Goal: Task Accomplishment & Management: Manage account settings

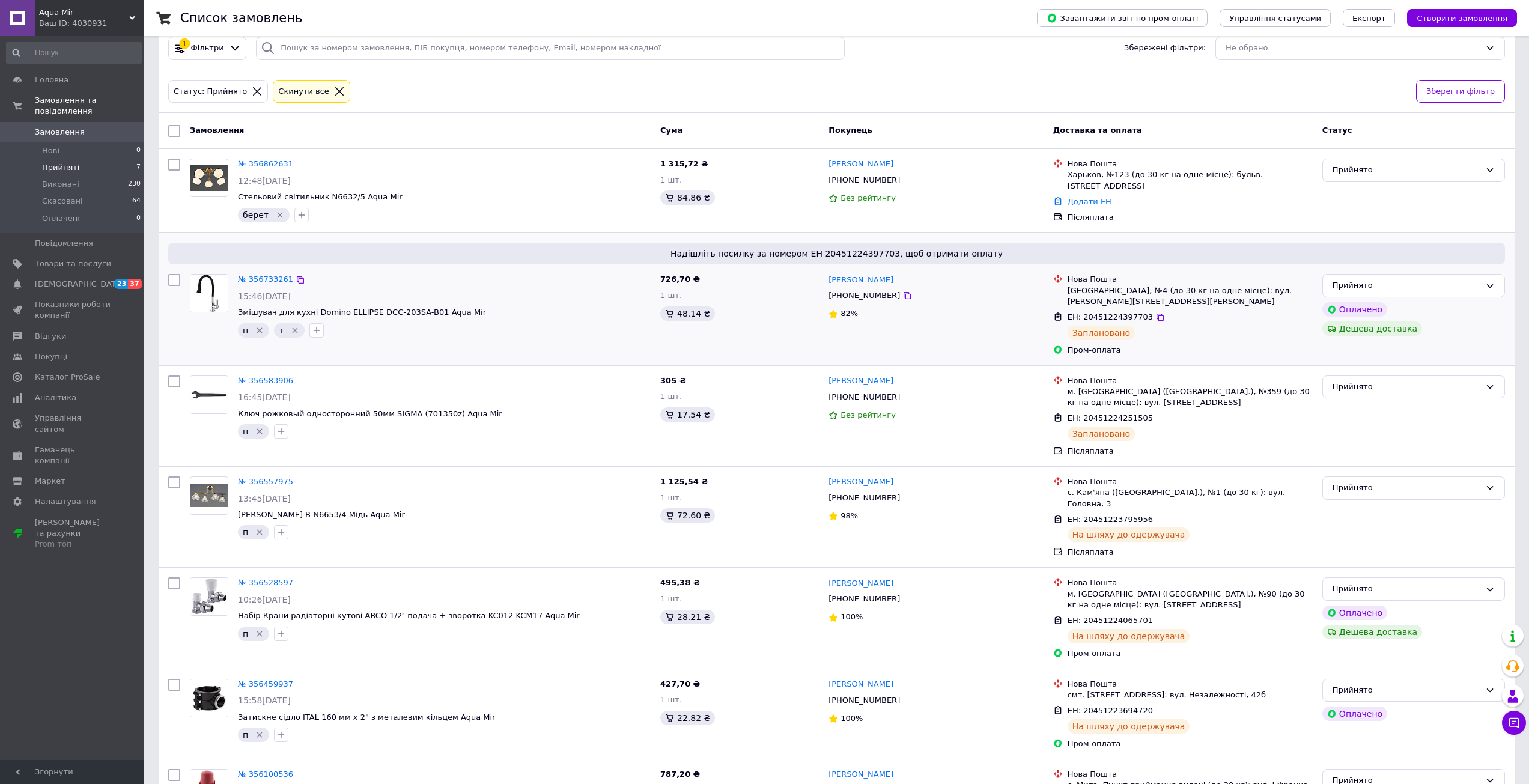
scroll to position [91, 0]
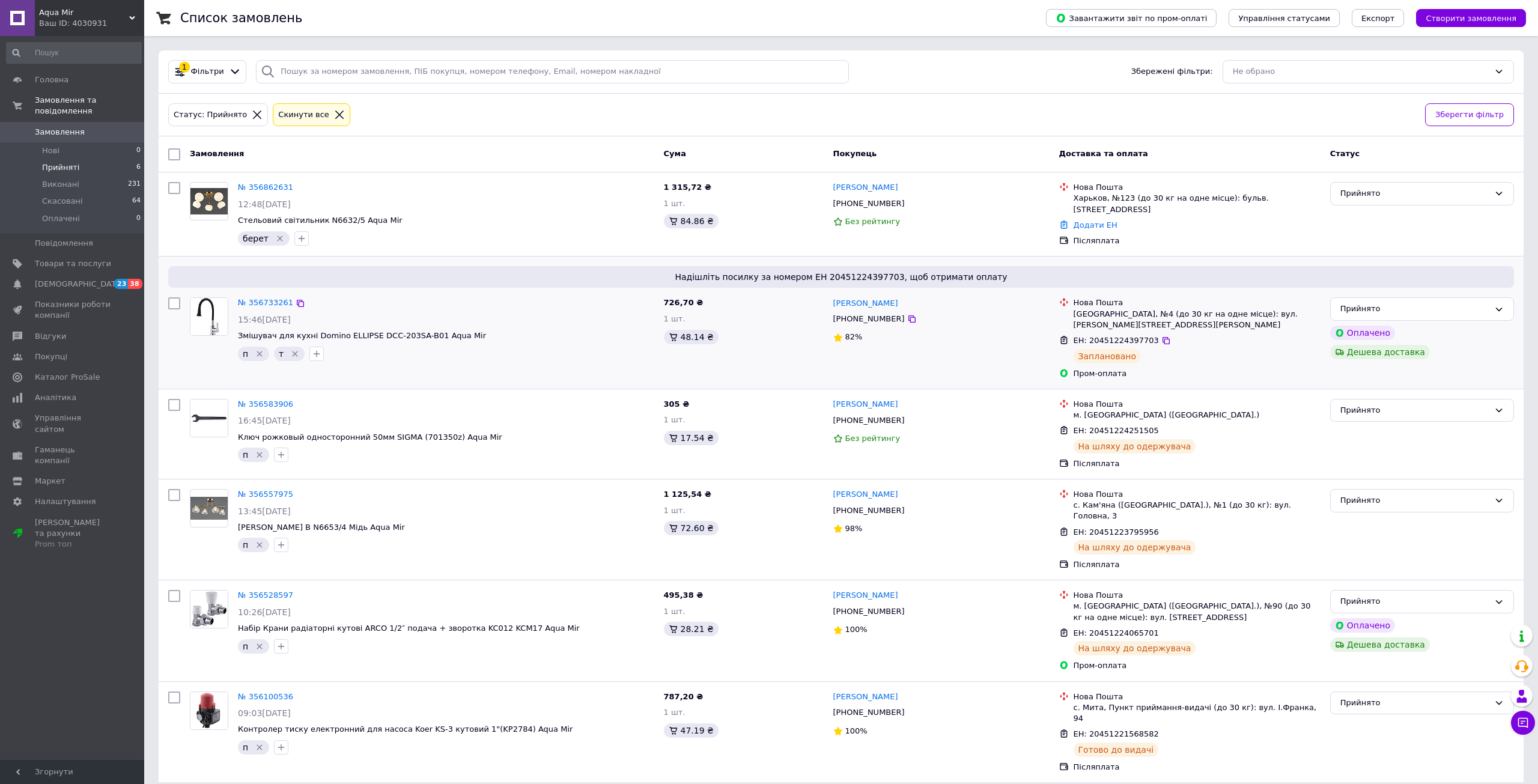
click at [292, 350] on icon "Видалити мітку" at bounding box center [295, 354] width 10 height 10
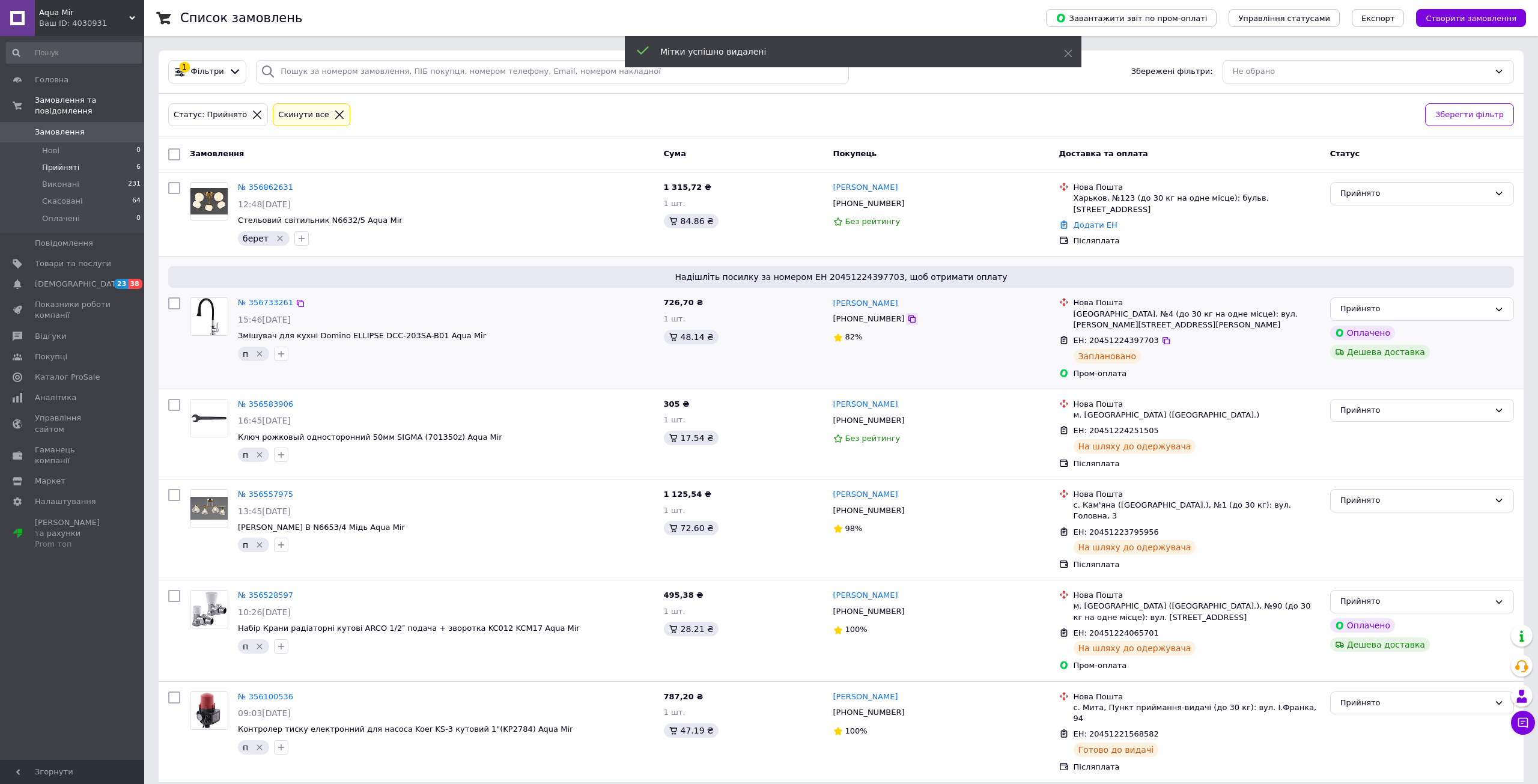
click at [907, 316] on icon at bounding box center [912, 319] width 10 height 10
drag, startPoint x: 923, startPoint y: 299, endPoint x: 873, endPoint y: 299, distance: 50.0
click at [873, 299] on div "[PERSON_NAME]" at bounding box center [942, 303] width 219 height 14
copy link "Седлецький"
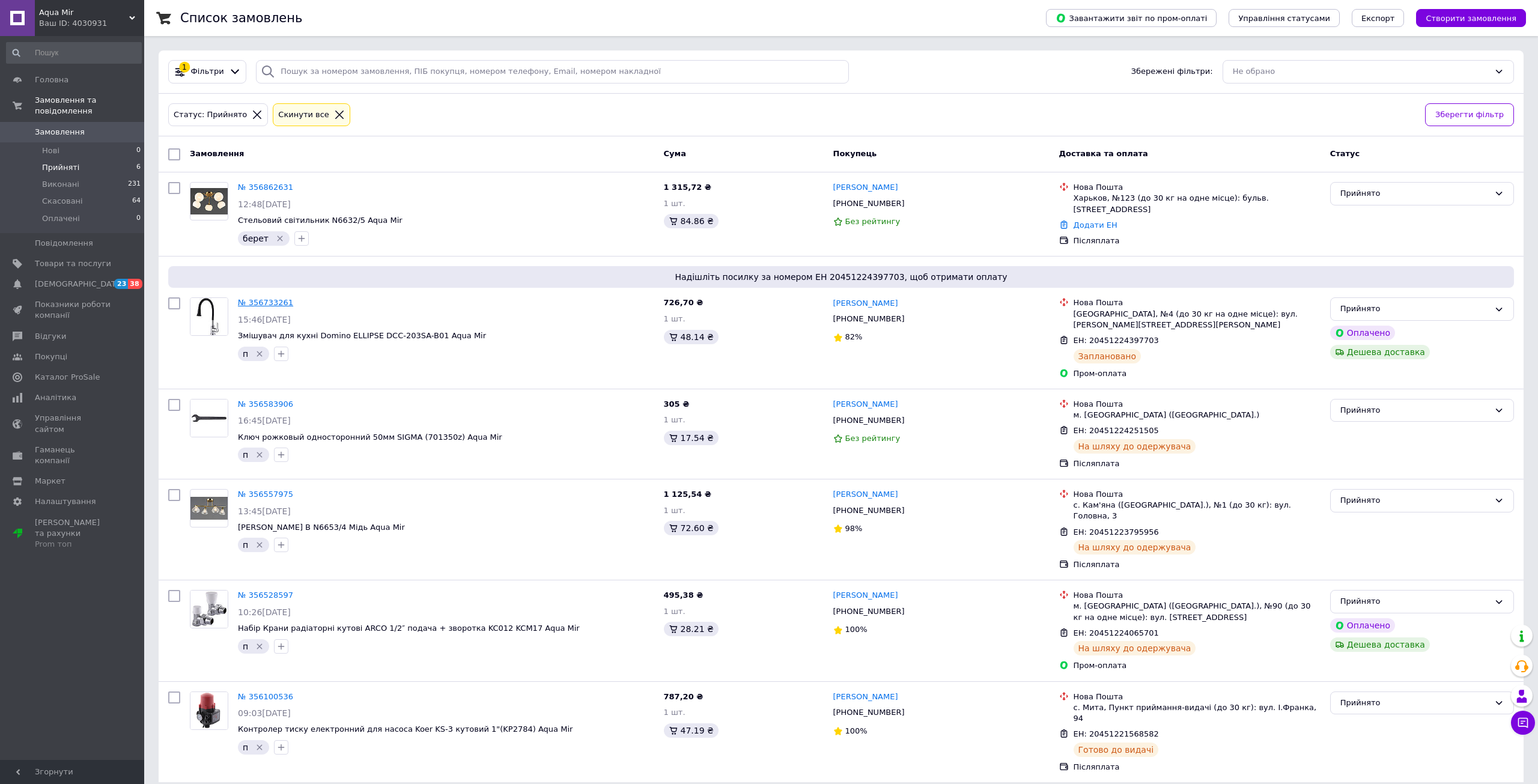
click at [280, 302] on link "№ 356733261" at bounding box center [266, 302] width 55 height 9
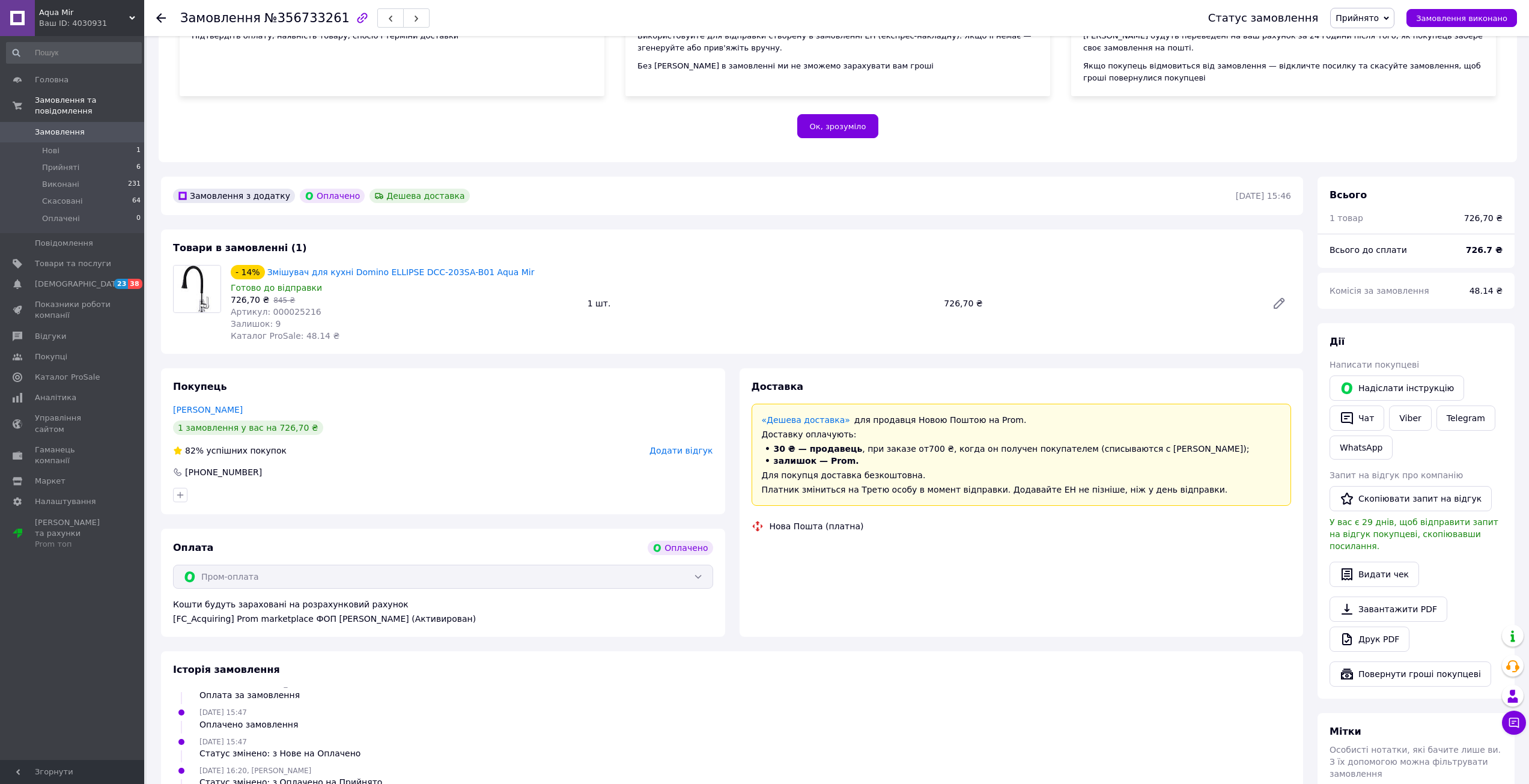
scroll to position [177, 0]
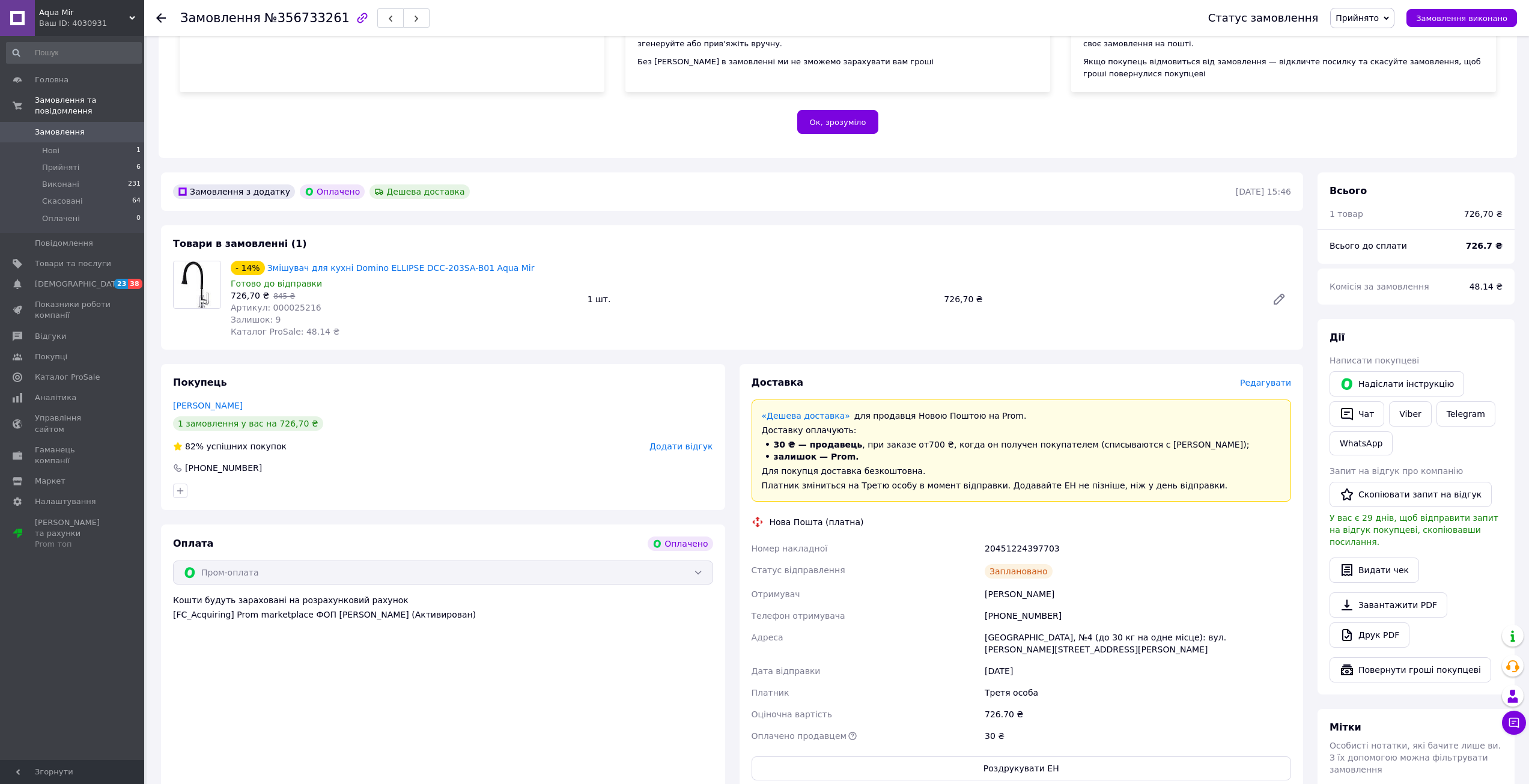
click at [1254, 384] on span "Редагувати" at bounding box center [1266, 383] width 51 height 10
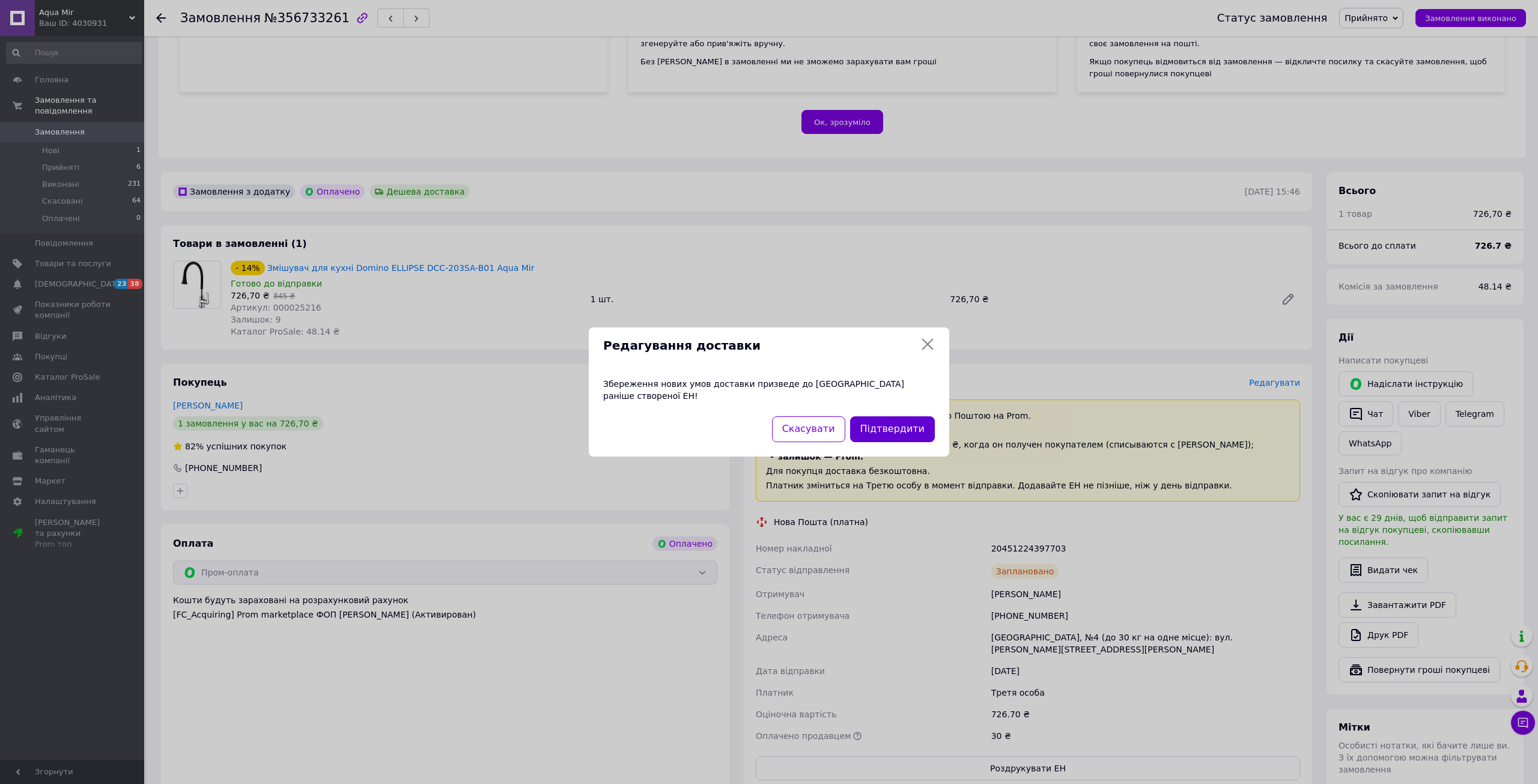
click at [917, 426] on button "Підтвердити" at bounding box center [892, 429] width 85 height 26
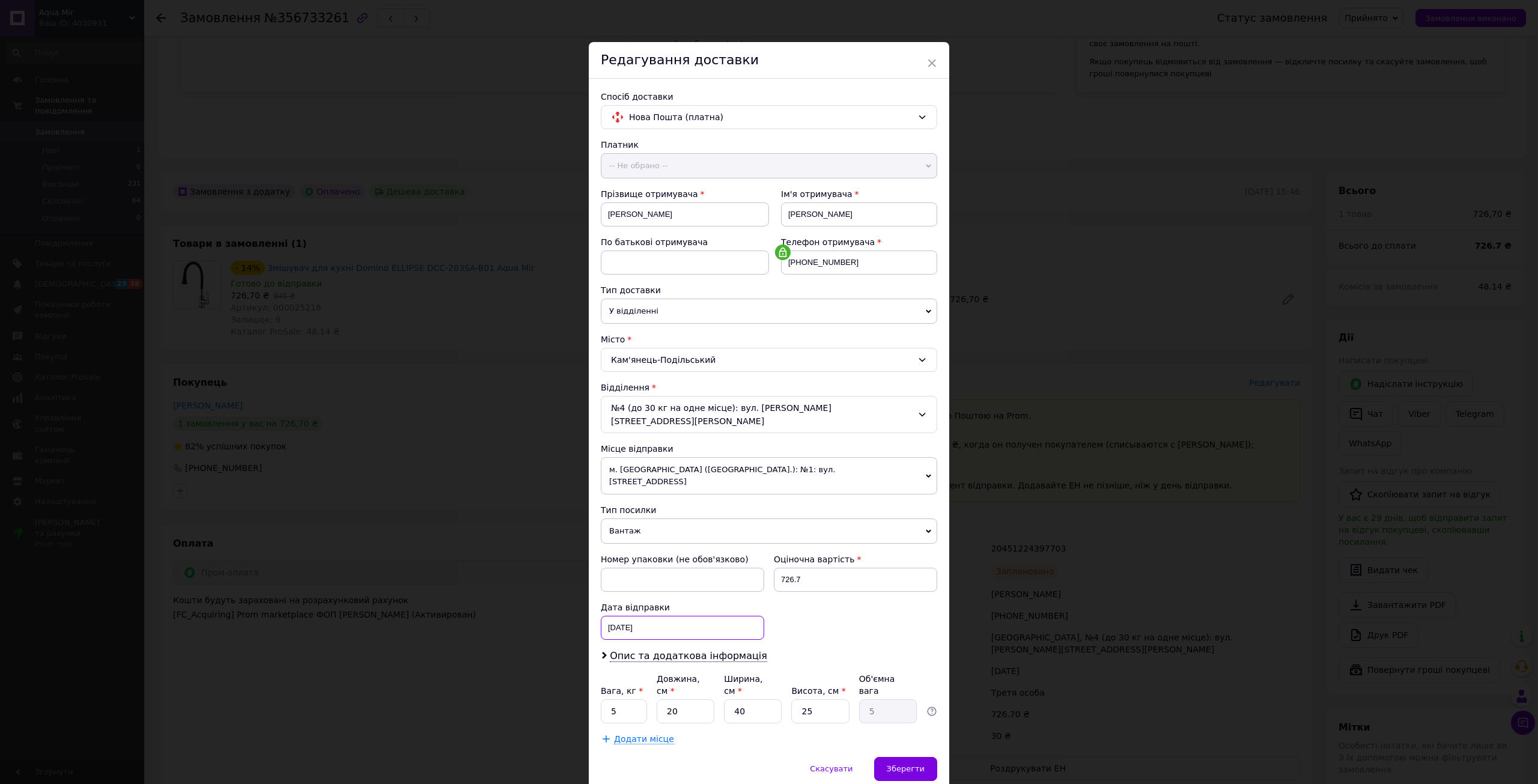
click at [684, 616] on div "11.08.2025 < 2025 > < Август > Пн Вт Ср Чт Пт Сб Вс 28 29 30 31 1 2 3 4 5 6 7 8…" at bounding box center [682, 628] width 164 height 24
click at [637, 752] on link "12" at bounding box center [643, 764] width 23 height 24
type input "12.08.2025"
click at [898, 764] on span "Зберегти" at bounding box center [905, 768] width 38 height 9
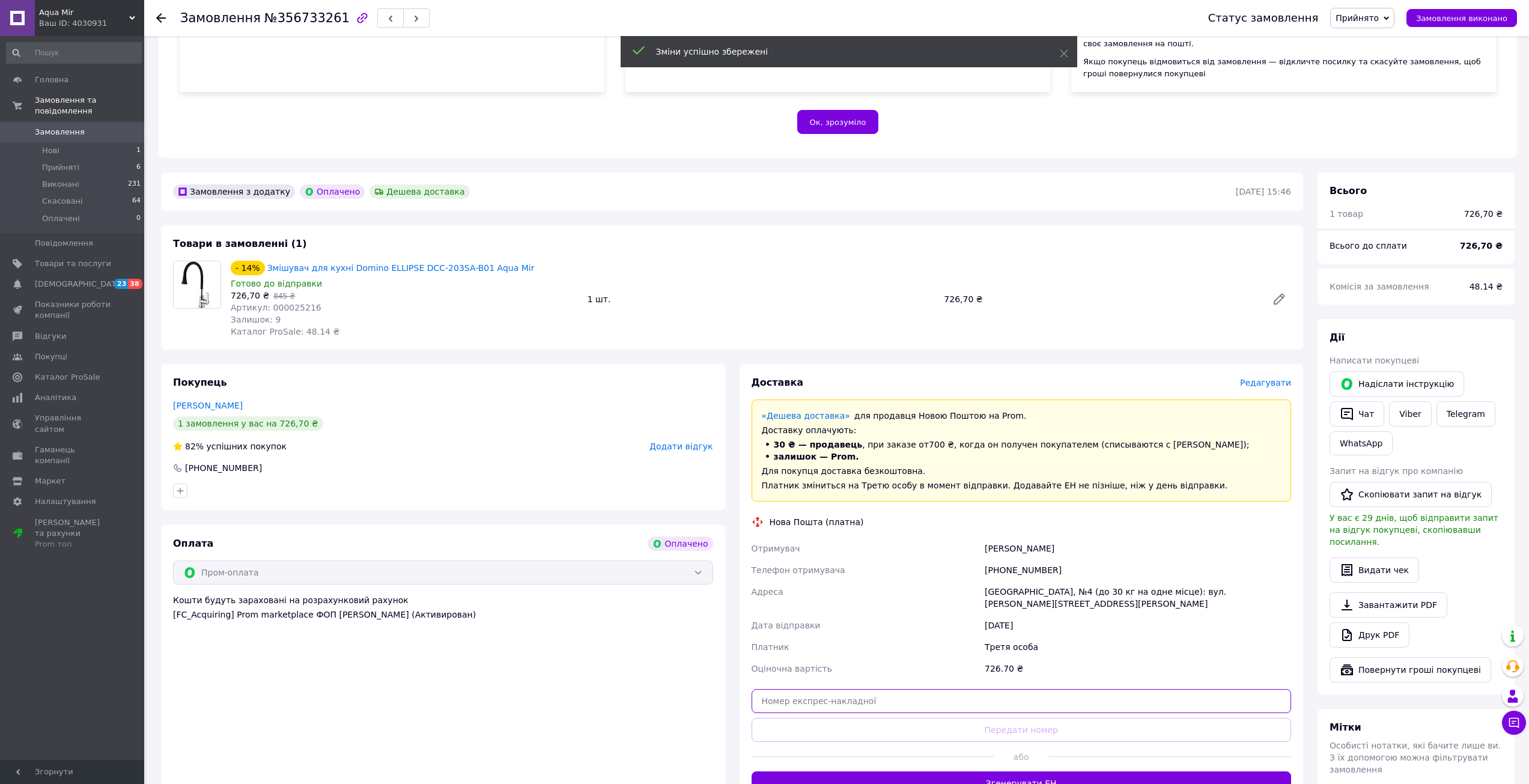
scroll to position [96, 0]
click at [850, 698] on input "text" at bounding box center [1022, 701] width 540 height 24
paste input "20451224831730"
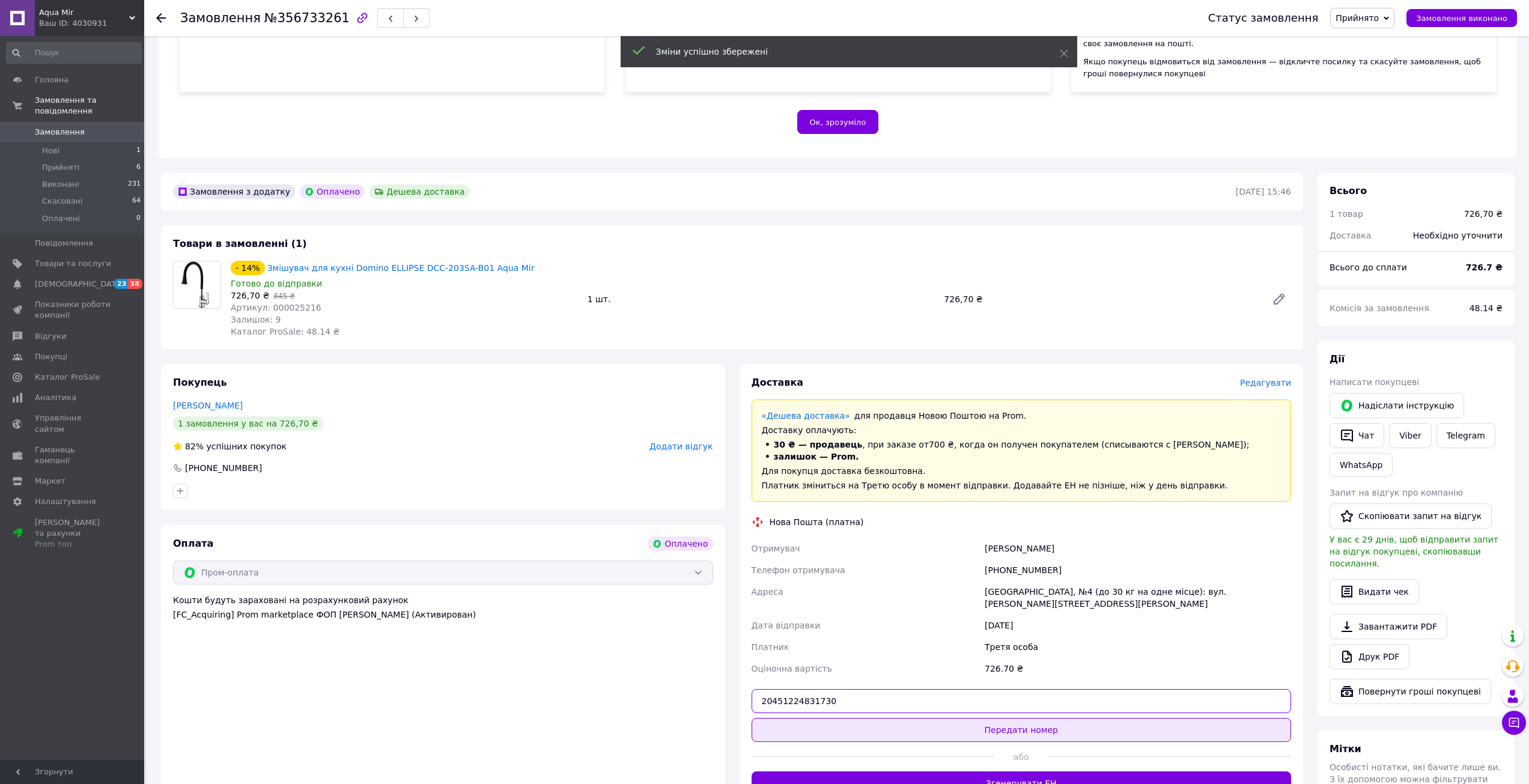
type input "20451224831730"
click at [804, 723] on button "Передати номер" at bounding box center [1022, 730] width 540 height 24
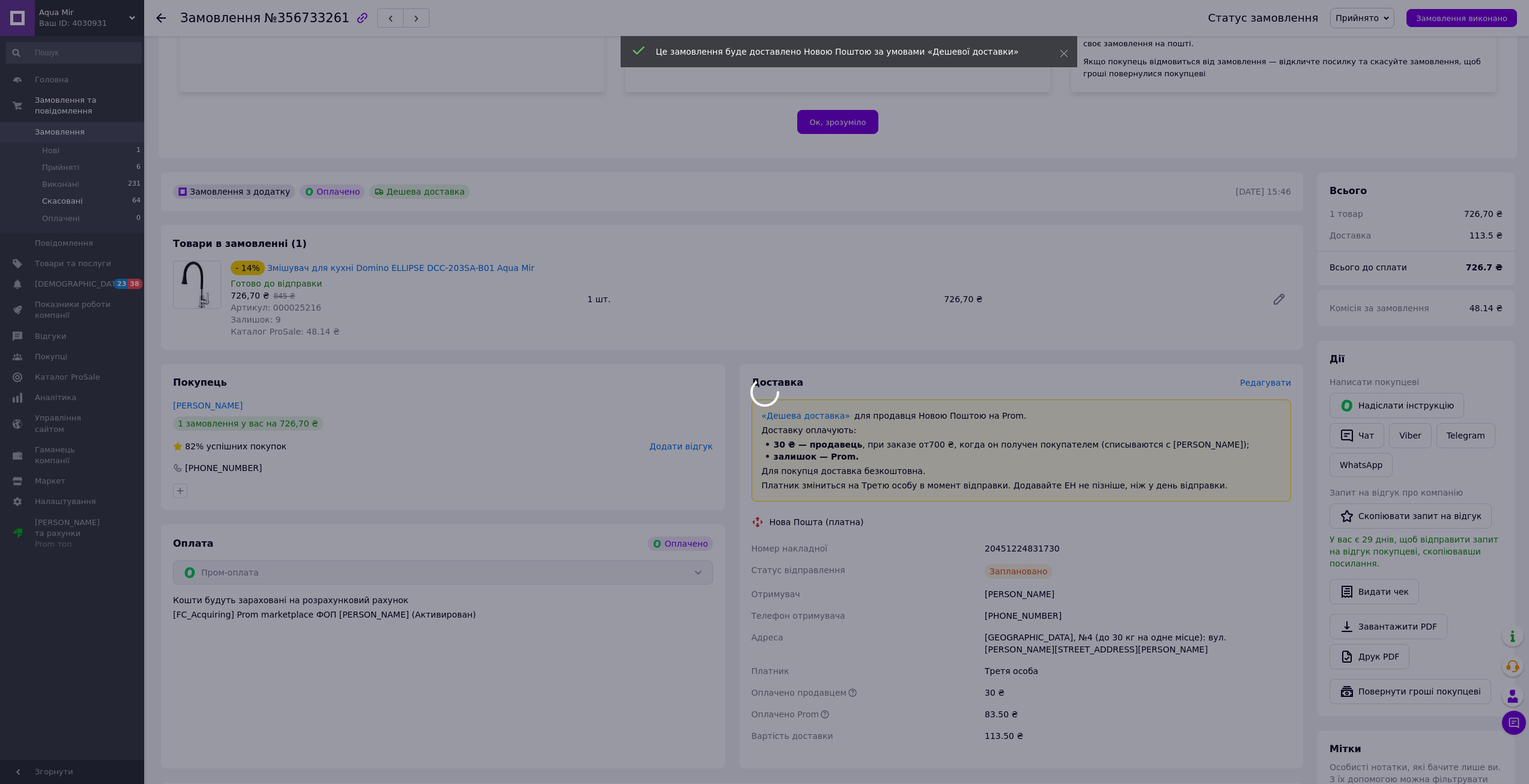
scroll to position [154, 0]
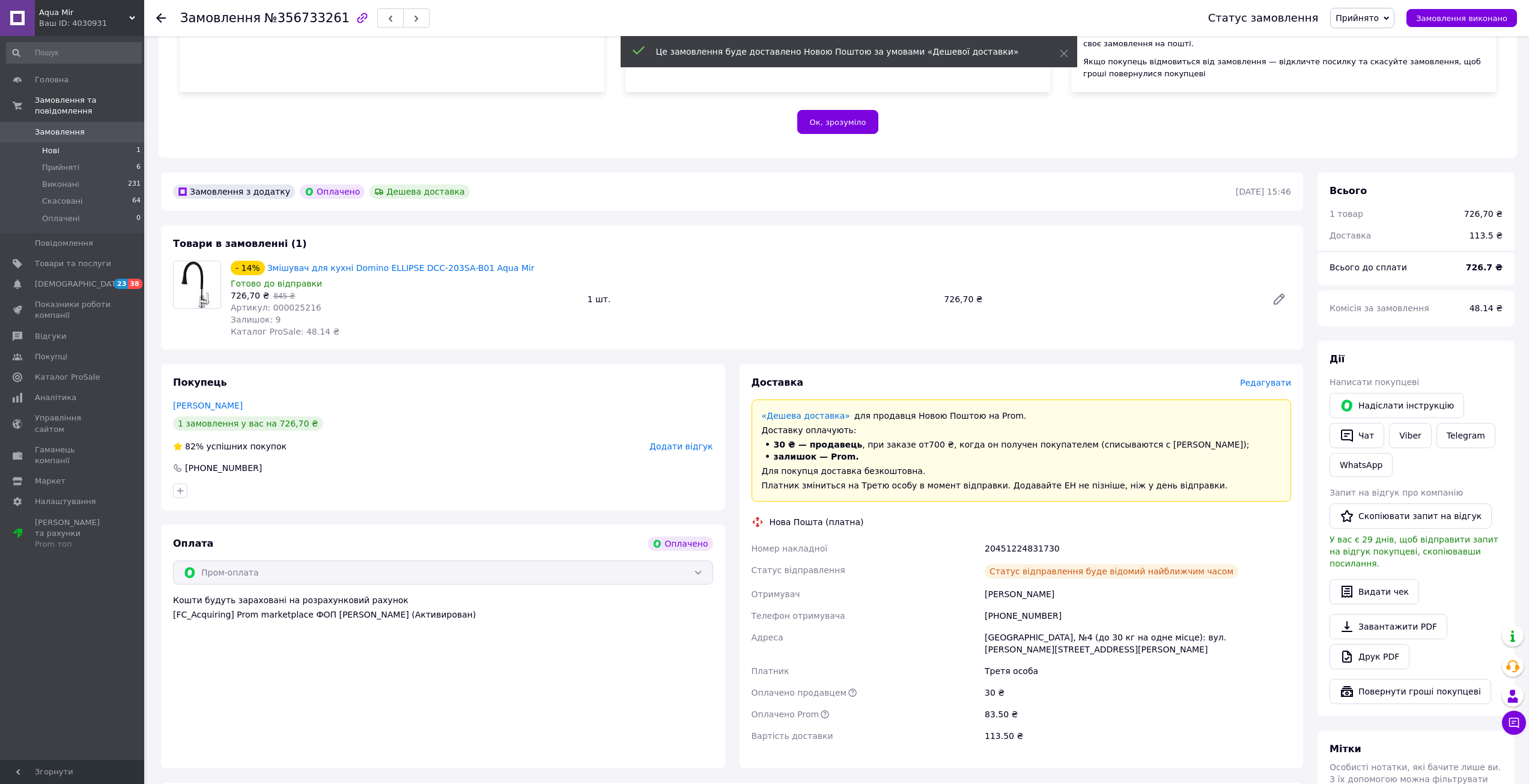
click at [41, 142] on li "Нові 1" at bounding box center [74, 151] width 148 height 17
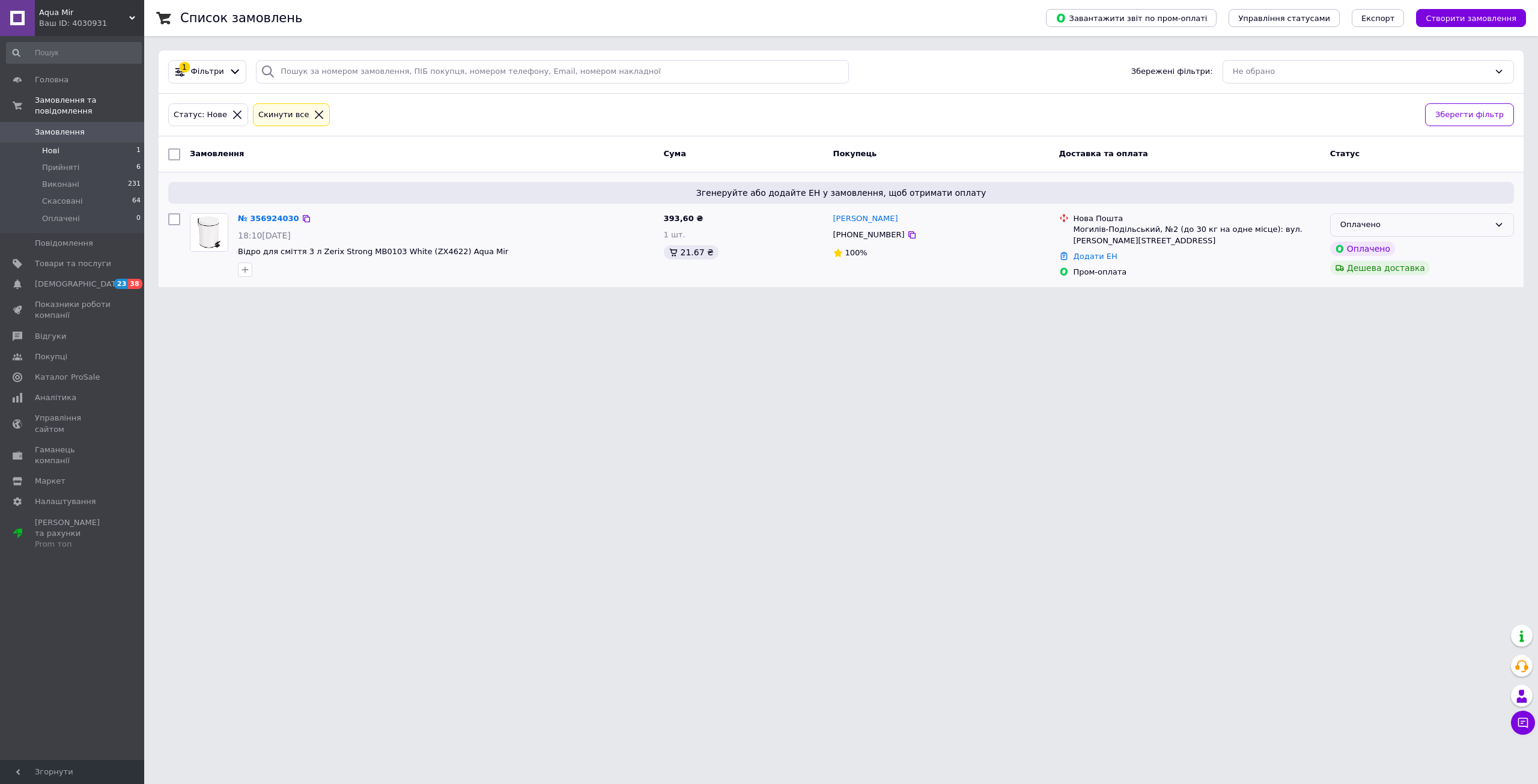
click at [1430, 225] on div "Оплачено" at bounding box center [1415, 225] width 149 height 13
click at [1380, 244] on li "Прийнято" at bounding box center [1423, 250] width 183 height 22
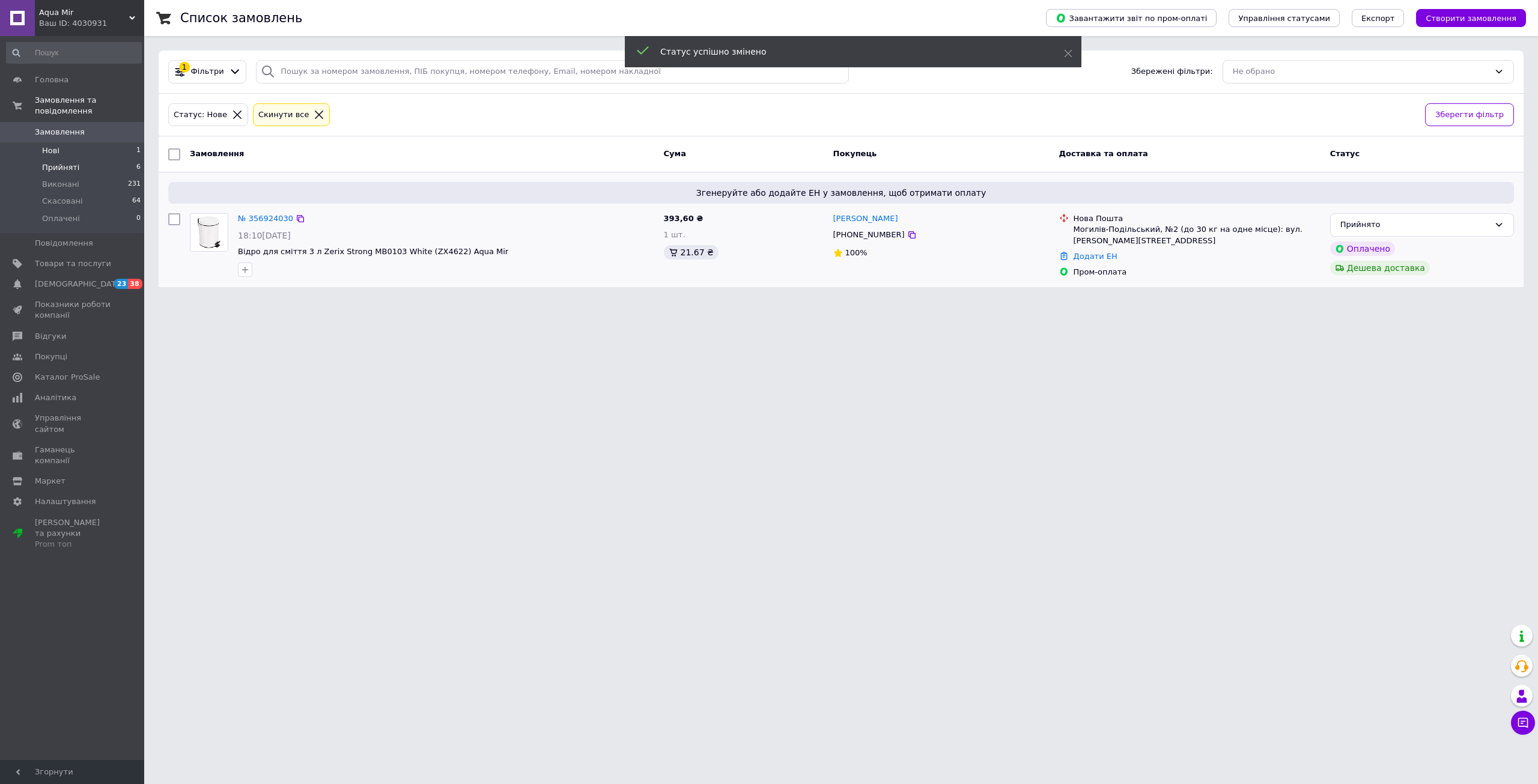
click at [66, 162] on span "Прийняті" at bounding box center [61, 168] width 37 height 11
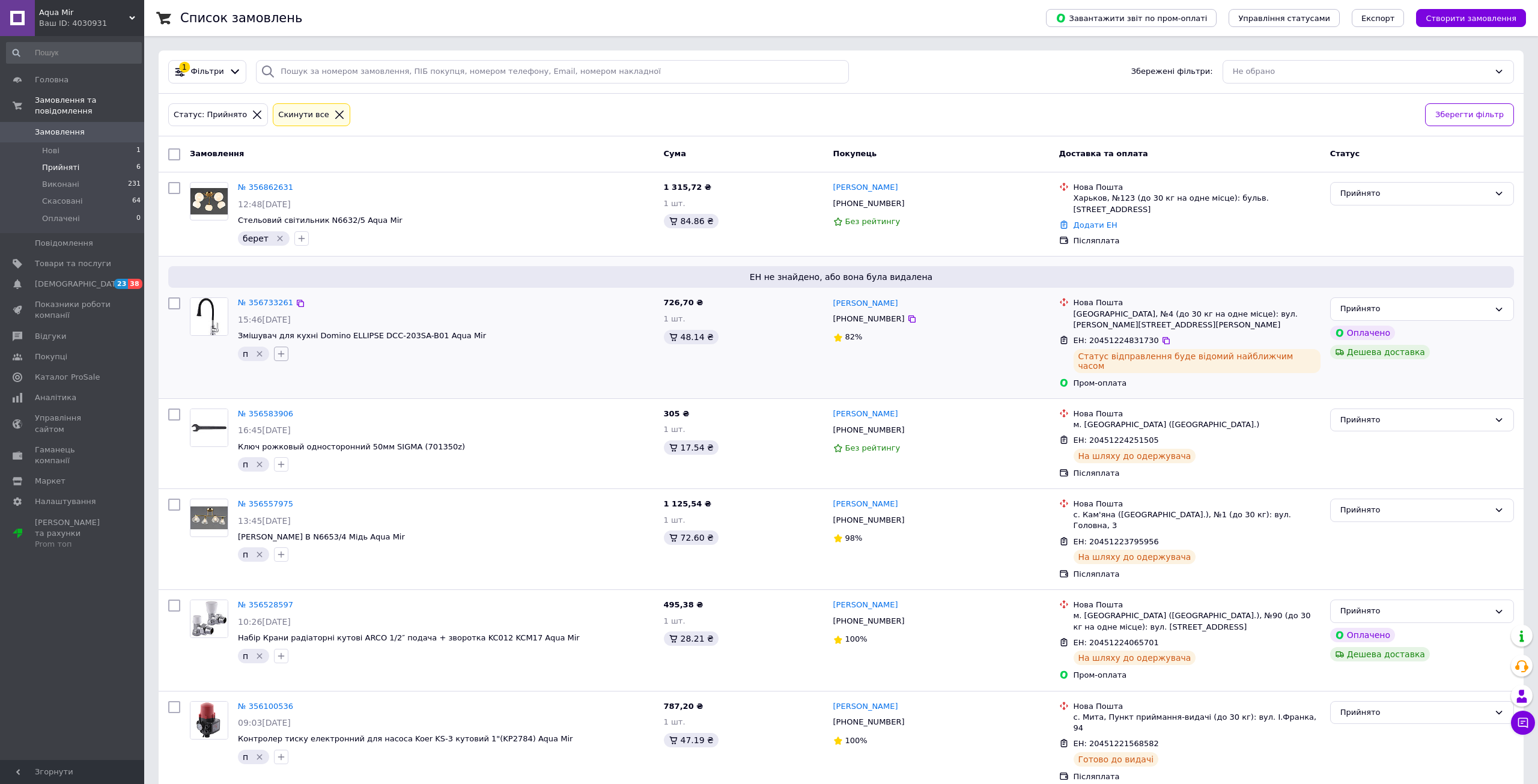
click at [283, 358] on button "button" at bounding box center [281, 354] width 14 height 14
click at [460, 468] on div "№ 356583906 16:45, 10.08.2025 Ключ рожковый односторонний 50мм SIGMA (701350z) п" at bounding box center [422, 444] width 474 height 80
click at [65, 196] on span "Скасовані" at bounding box center [63, 201] width 41 height 11
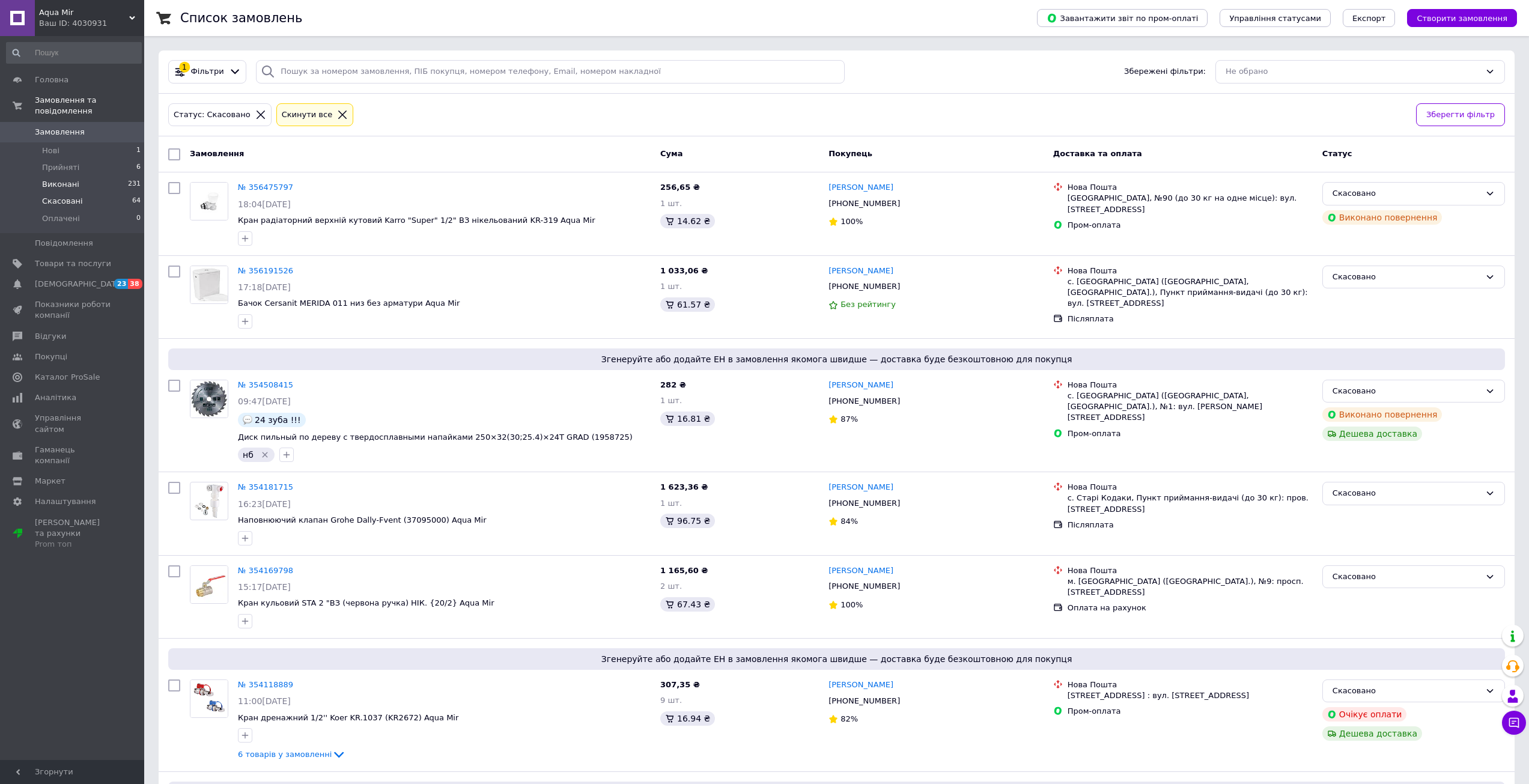
click at [53, 179] on span "Виконані" at bounding box center [61, 185] width 37 height 11
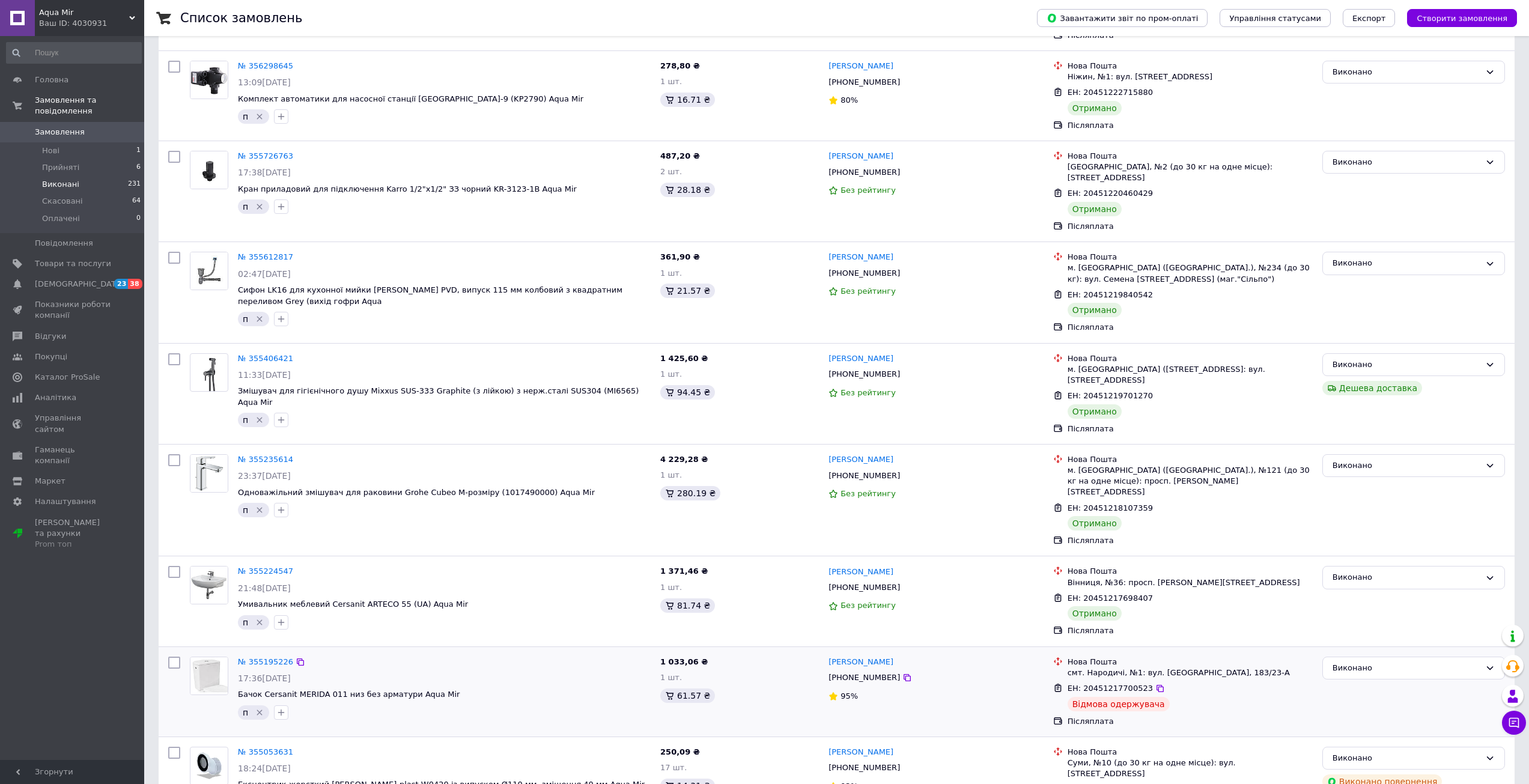
scroll to position [421, 0]
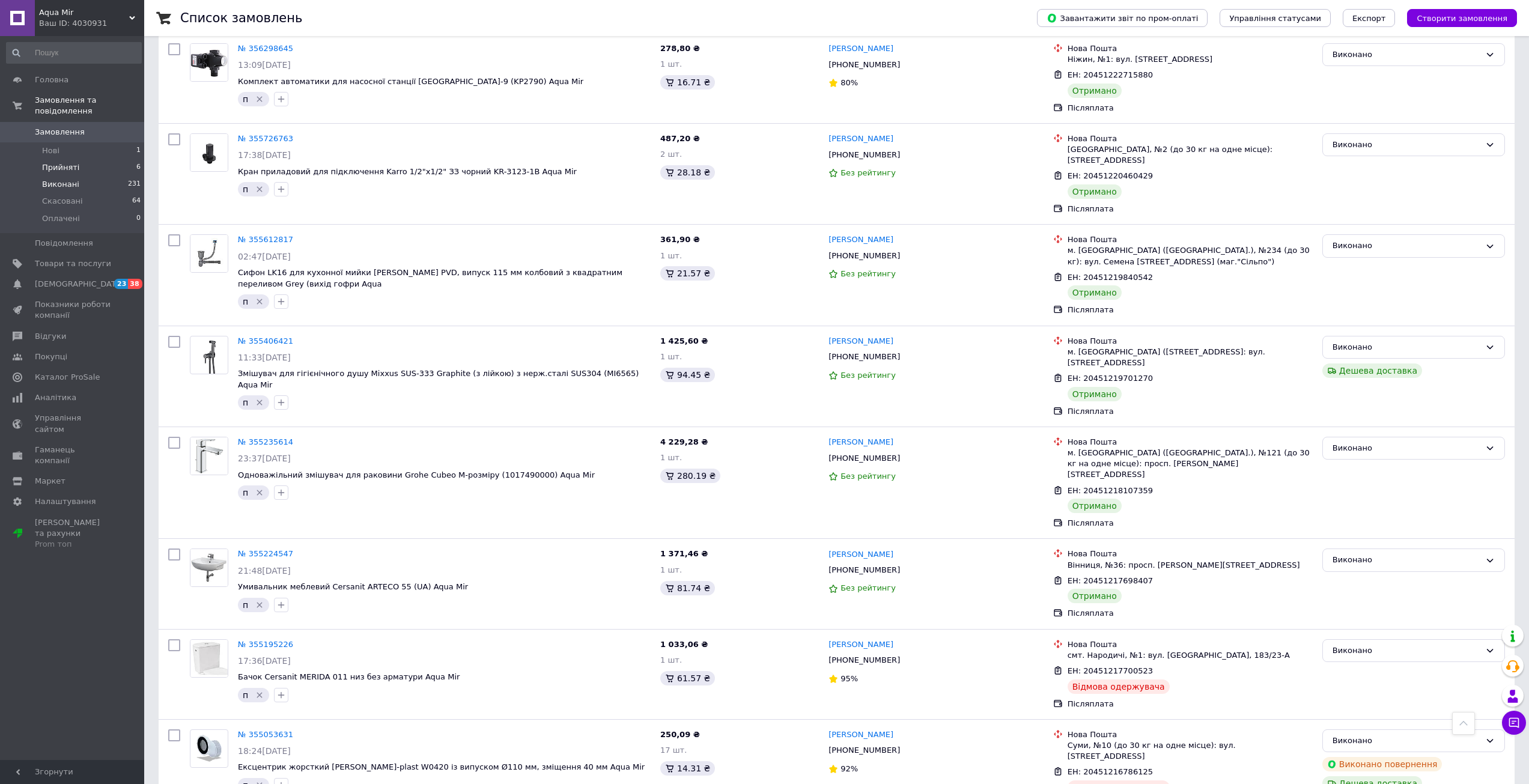
click at [68, 162] on span "Прийняті" at bounding box center [61, 168] width 37 height 11
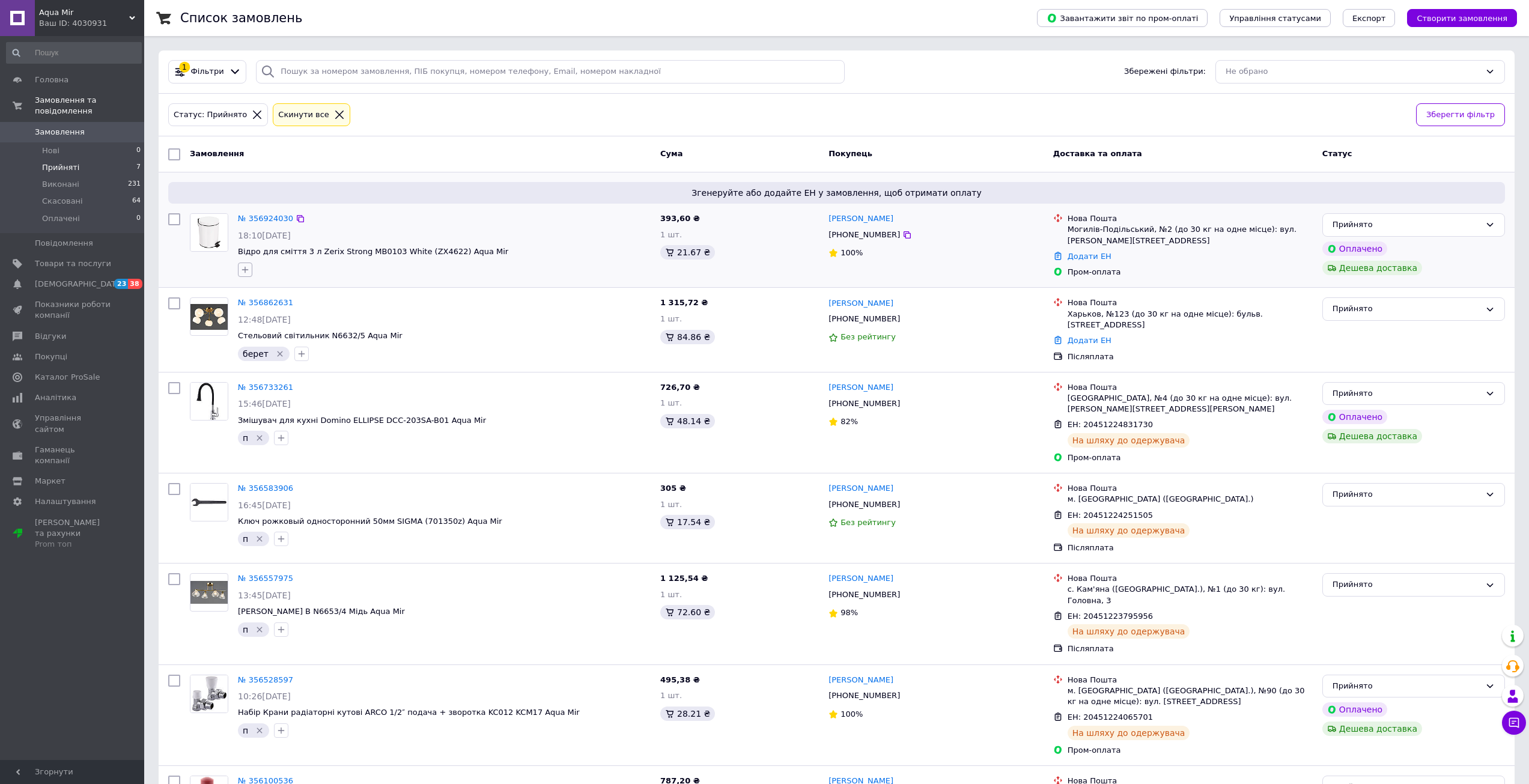
click at [243, 271] on icon "button" at bounding box center [245, 270] width 10 height 10
click at [285, 348] on div "берет" at bounding box center [312, 345] width 135 height 11
checkbox input "true"
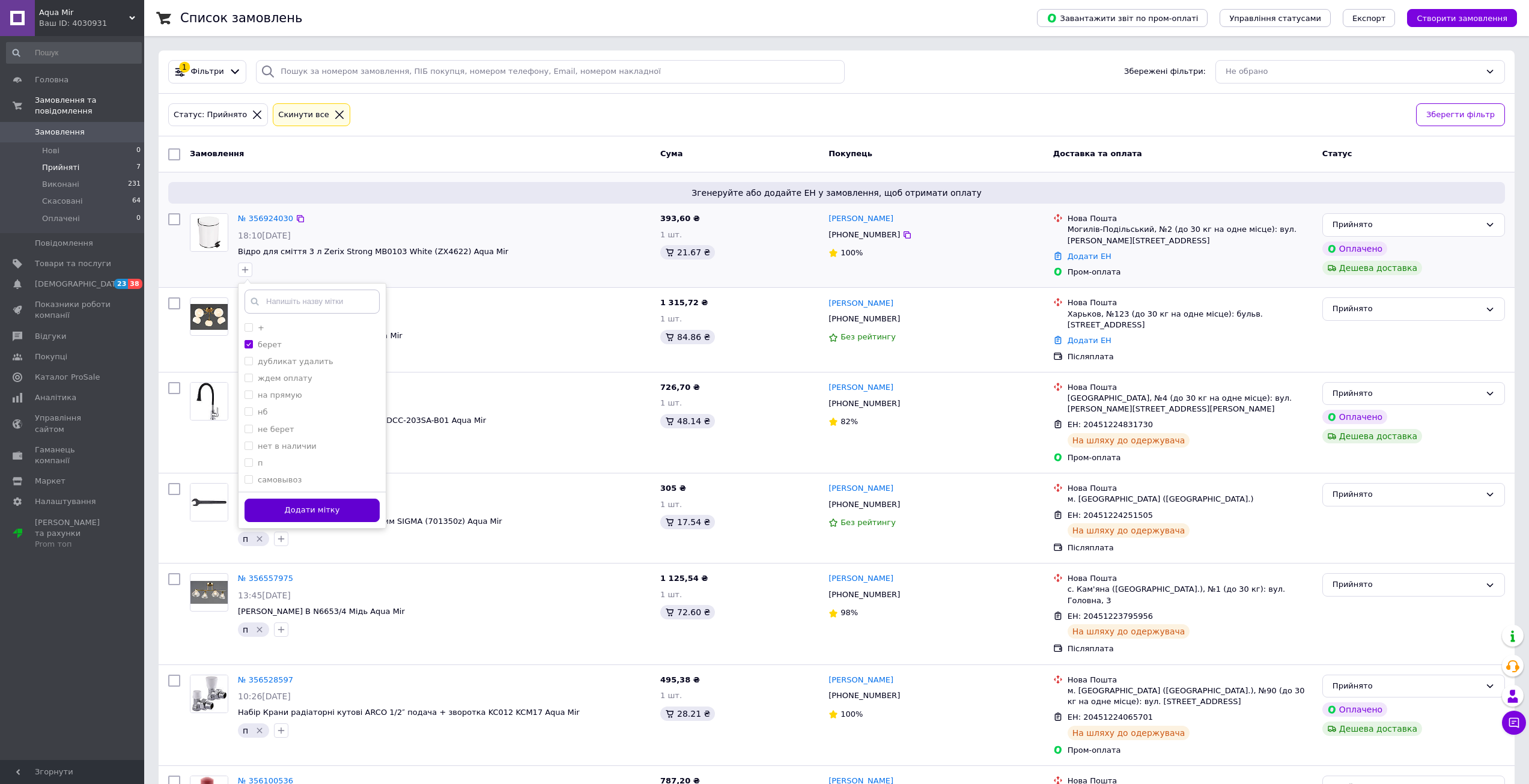
click at [297, 503] on button "Додати мітку" at bounding box center [312, 510] width 135 height 23
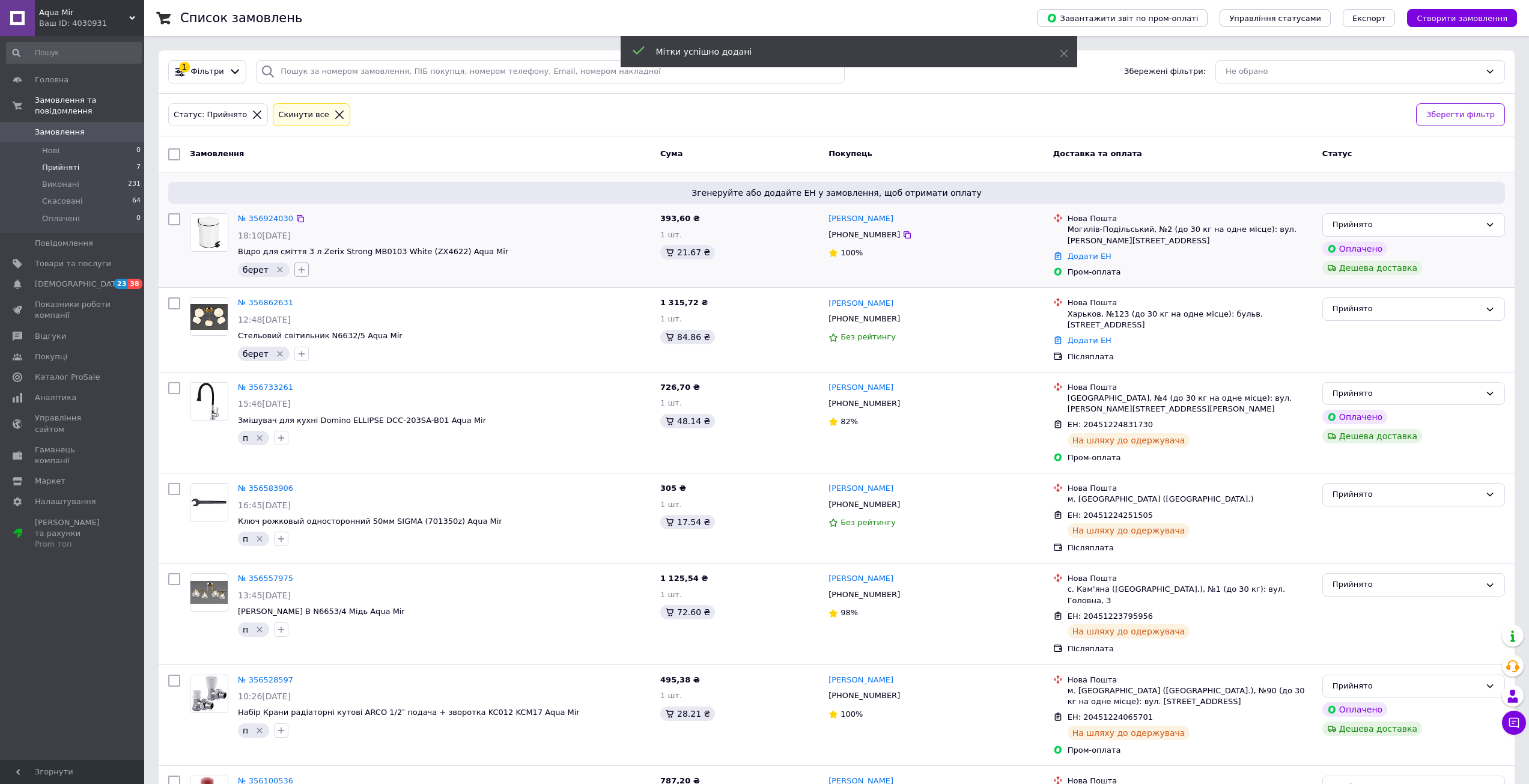
click at [297, 266] on icon "button" at bounding box center [302, 270] width 10 height 10
type input "т"
click at [334, 450] on span "Створити мітку т" at bounding box center [351, 452] width 70 height 10
click at [342, 506] on button "Додати мітку" at bounding box center [369, 510] width 135 height 23
click at [271, 218] on link "№ 356924030" at bounding box center [266, 218] width 55 height 9
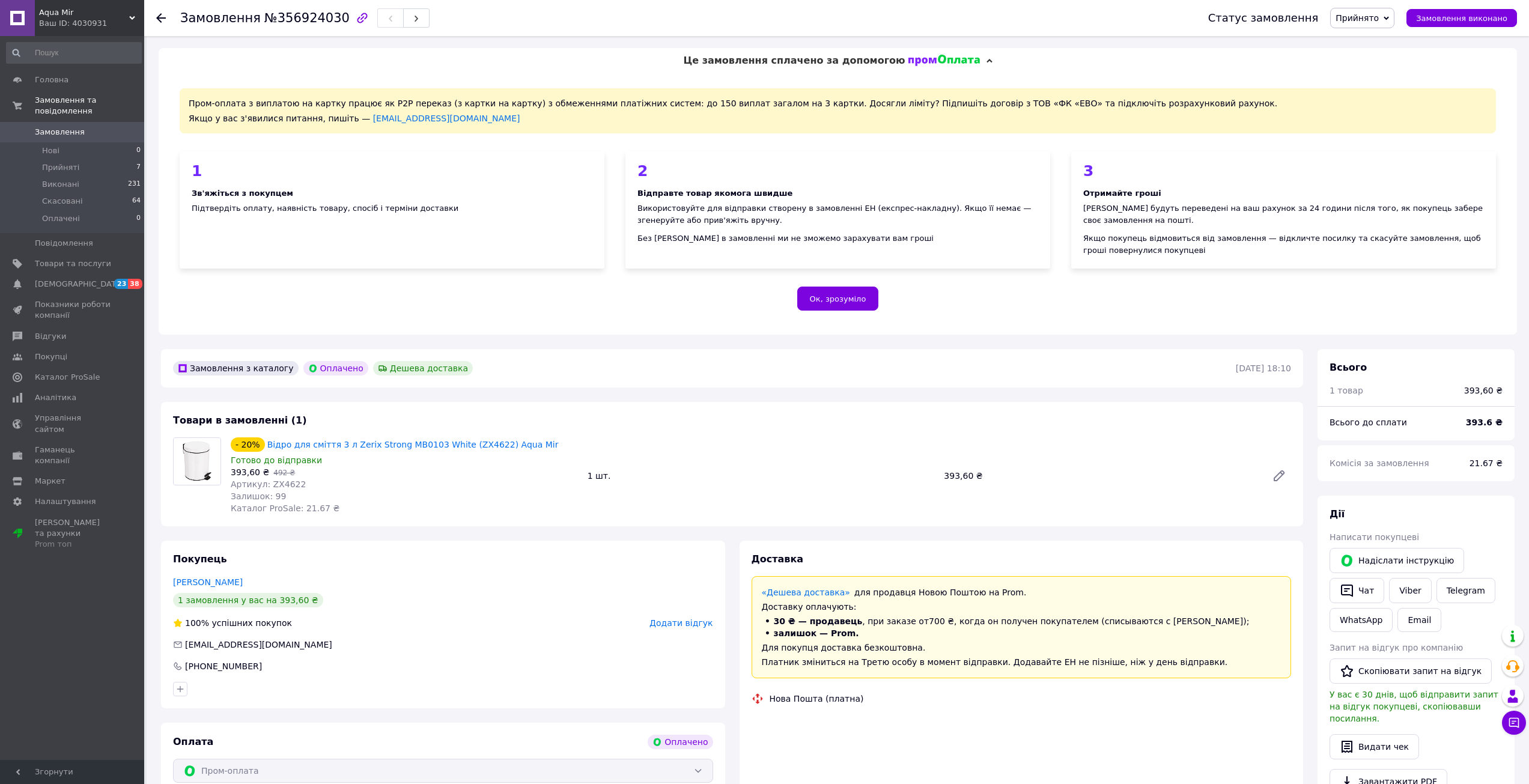
click at [282, 485] on span "Артикул: ZX4622" at bounding box center [268, 485] width 75 height 10
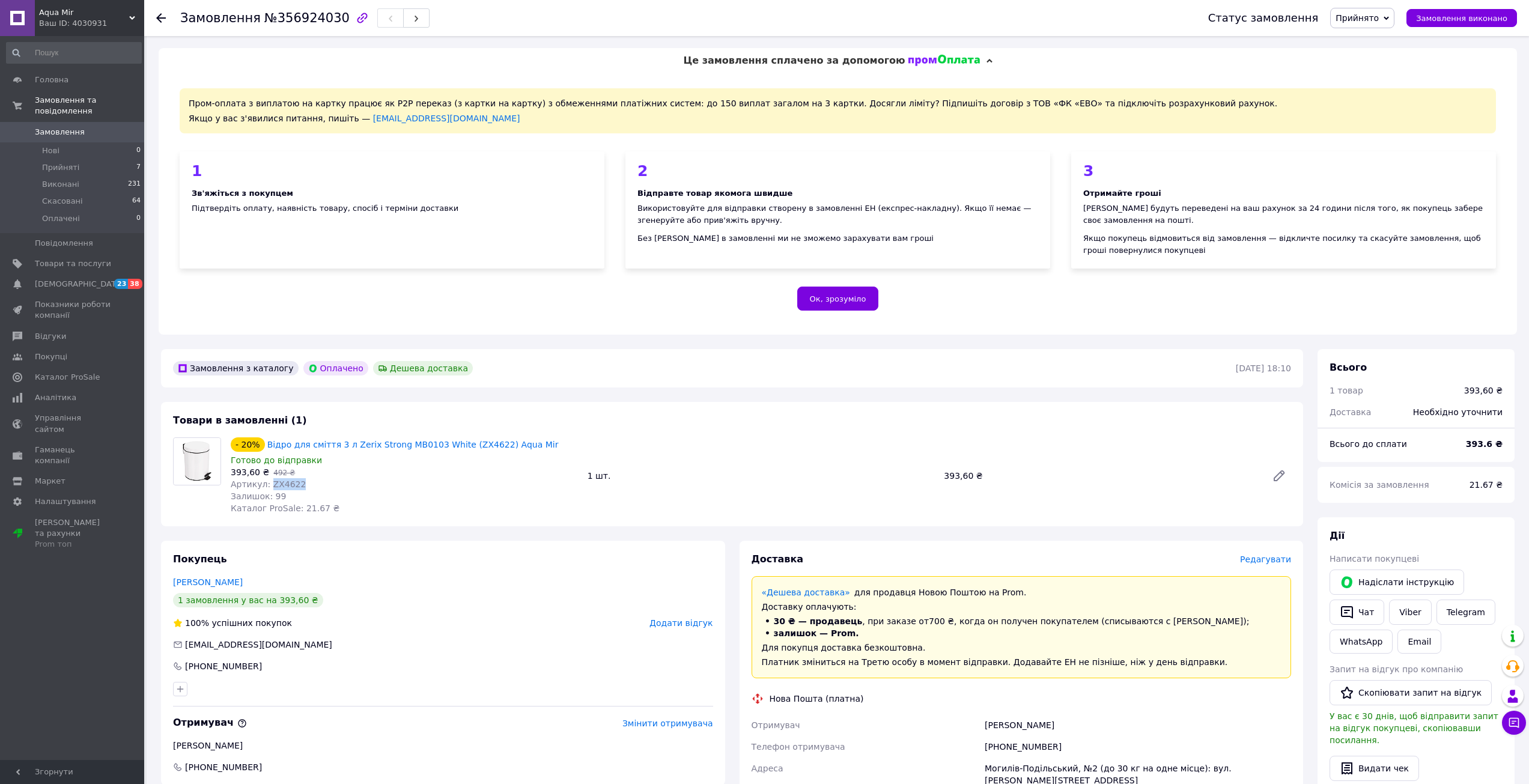
click at [282, 485] on span "Артикул: ZX4622" at bounding box center [268, 485] width 75 height 10
copy span "ZX4622"
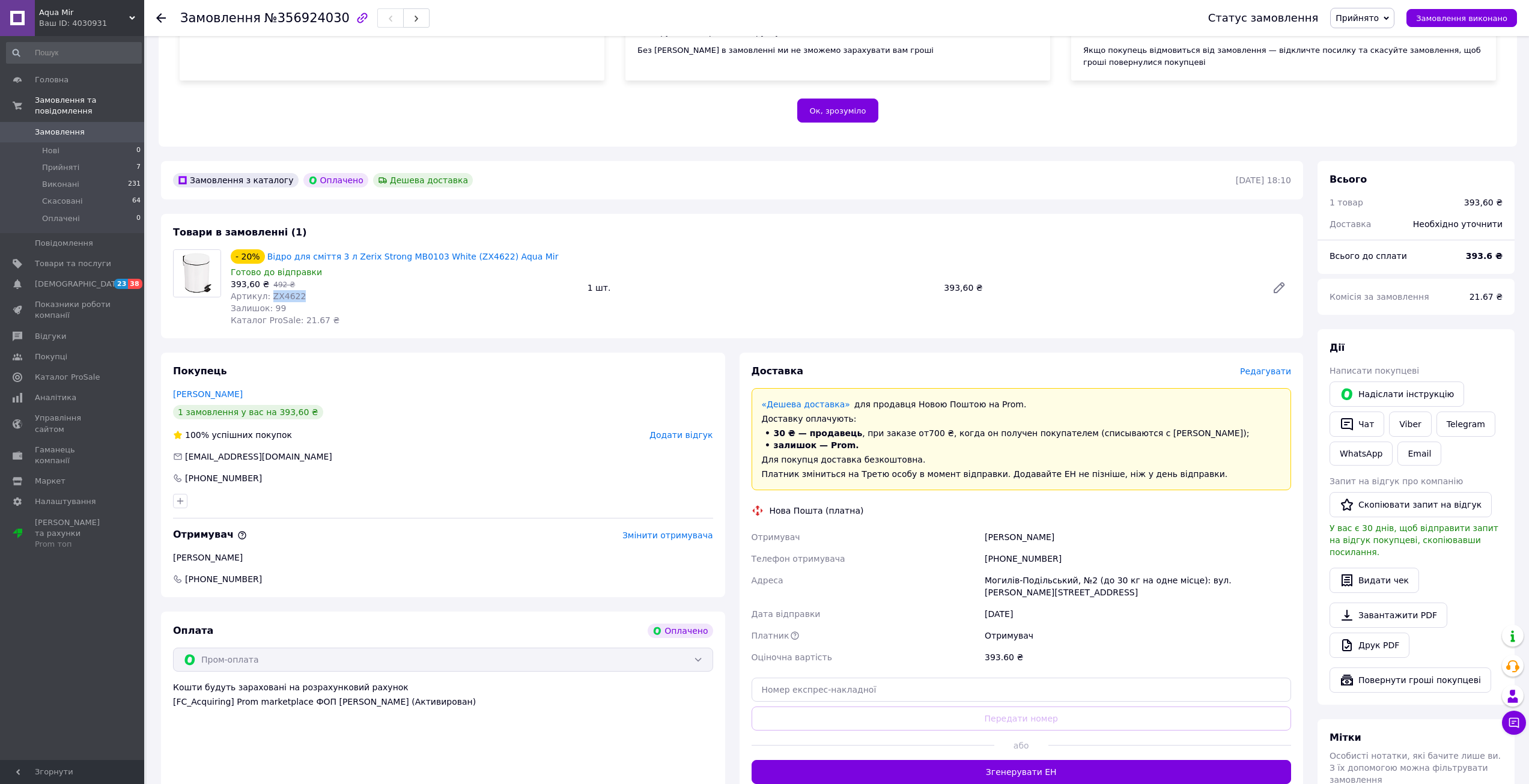
scroll to position [180, 0]
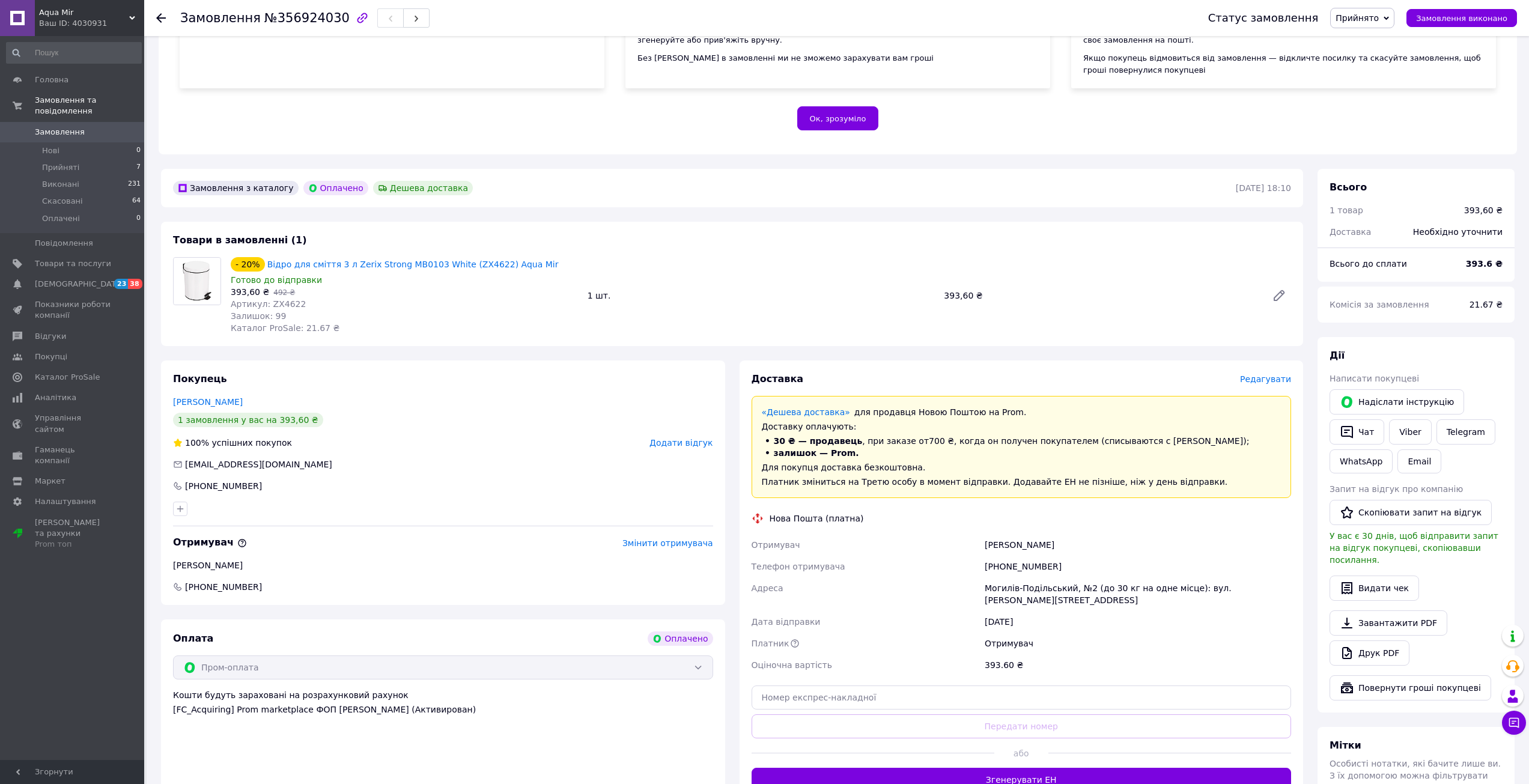
click at [490, 453] on div "Покупець Шалінський Павло 1 замовлення у вас на 393,60 ₴ 100% успішних покупок …" at bounding box center [443, 483] width 564 height 245
click at [60, 101] on span "Замовлення та повідомлення" at bounding box center [90, 106] width 109 height 22
click at [52, 132] on span "Товари та послуги" at bounding box center [73, 132] width 76 height 11
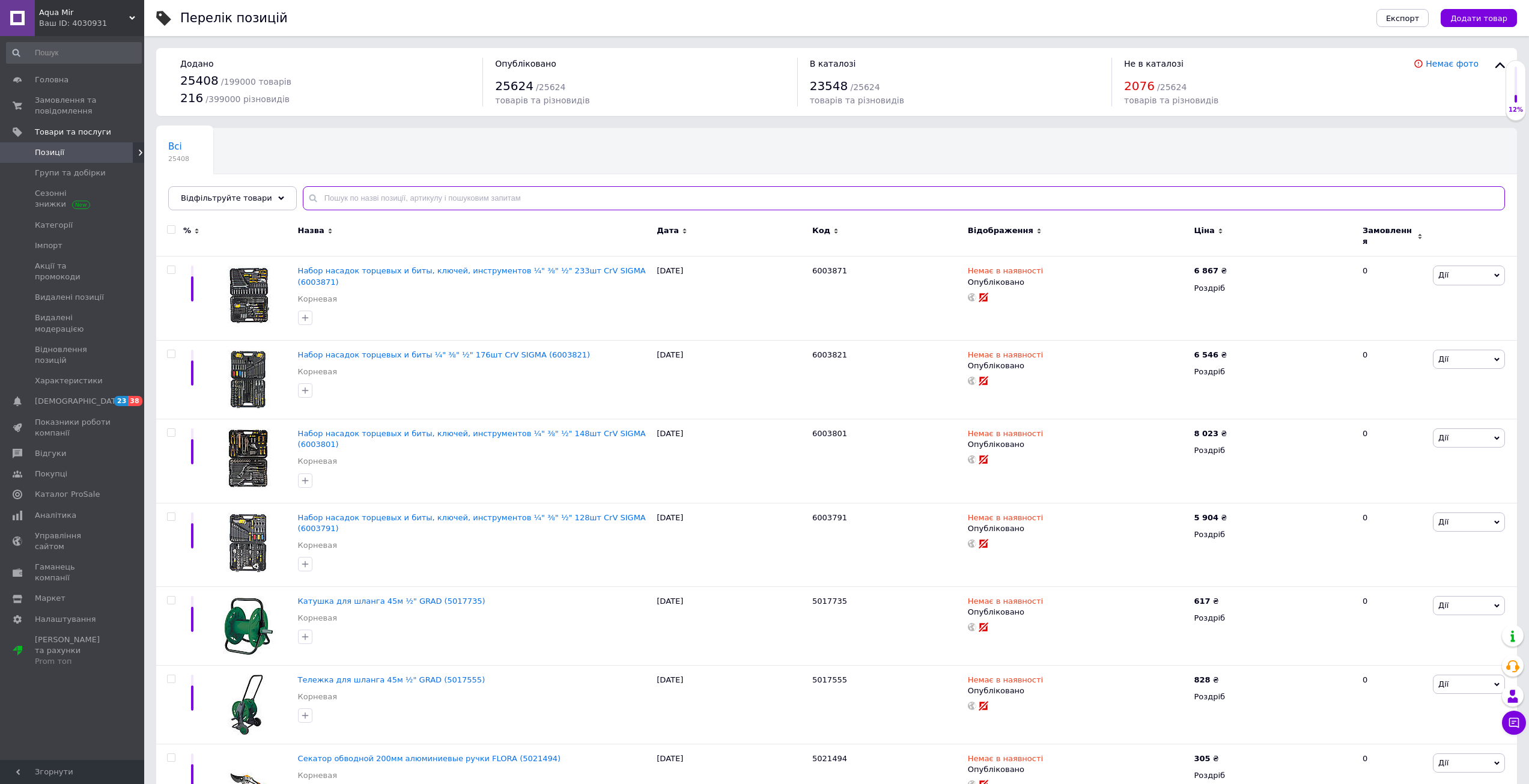
click at [379, 195] on input "text" at bounding box center [904, 198] width 1203 height 24
paste input "ZX4622"
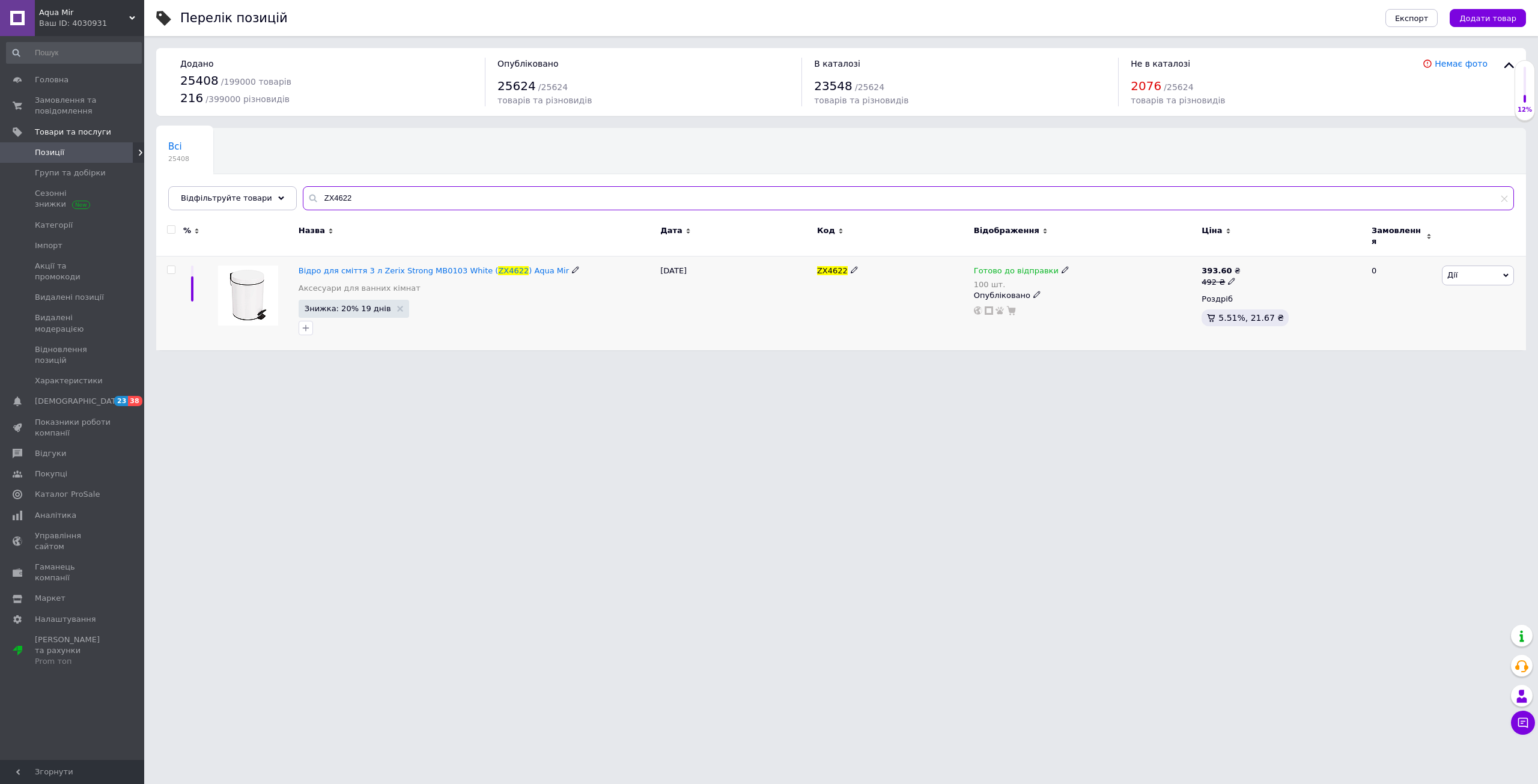
type input "ZX4622"
click at [1062, 266] on icon at bounding box center [1065, 270] width 7 height 7
click at [1097, 306] on li "Немає в наявності" at bounding box center [1127, 314] width 114 height 17
click at [1097, 296] on input "100" at bounding box center [1115, 308] width 91 height 24
type input "0"
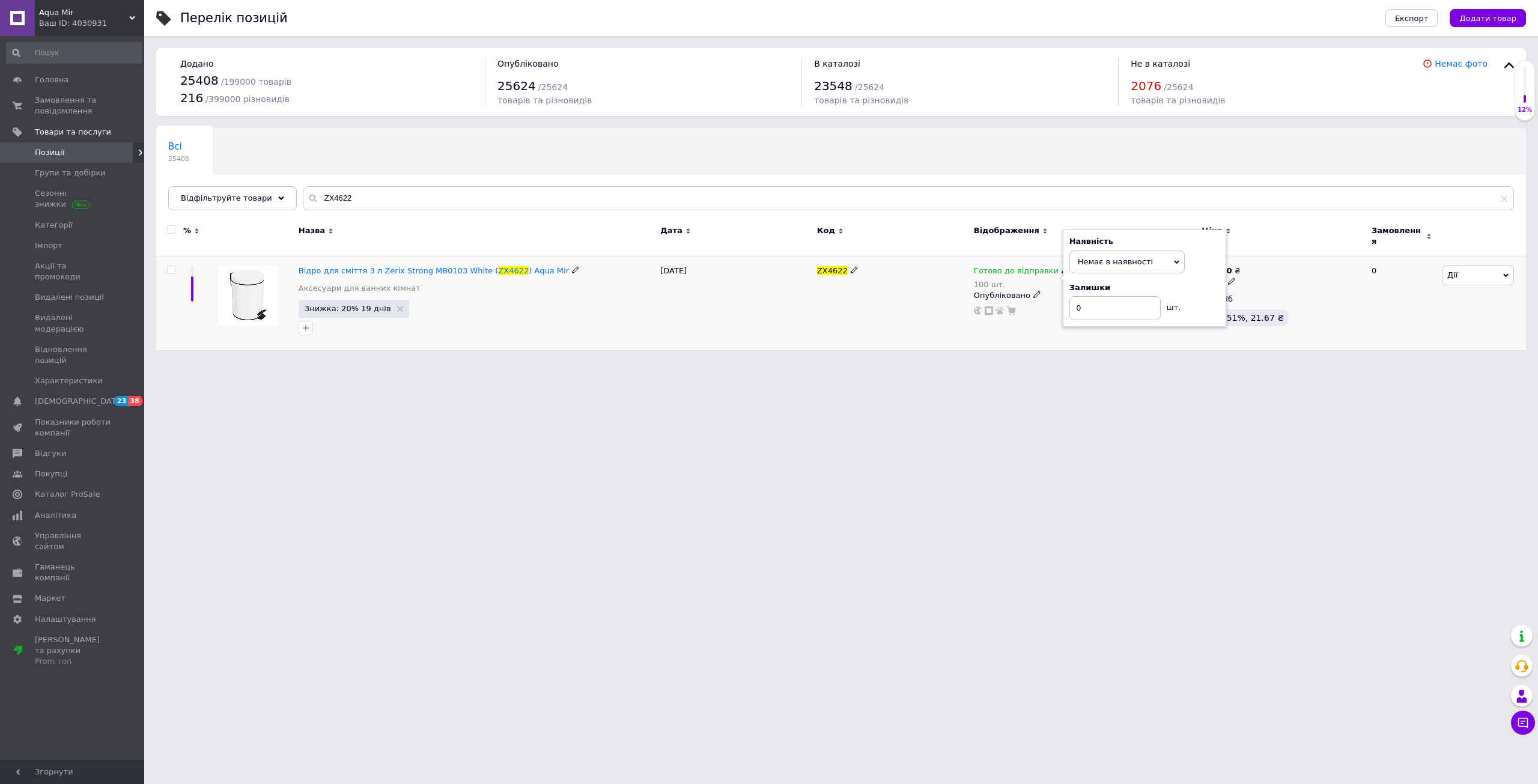
click at [931, 363] on html "Aqua Mir Ваш ID: 4030931 Сайт Aqua Mir Кабінет покупця Перевірити стан системи …" at bounding box center [769, 181] width 1538 height 363
click at [76, 118] on link "Замовлення та повідомлення 0 0" at bounding box center [74, 106] width 148 height 31
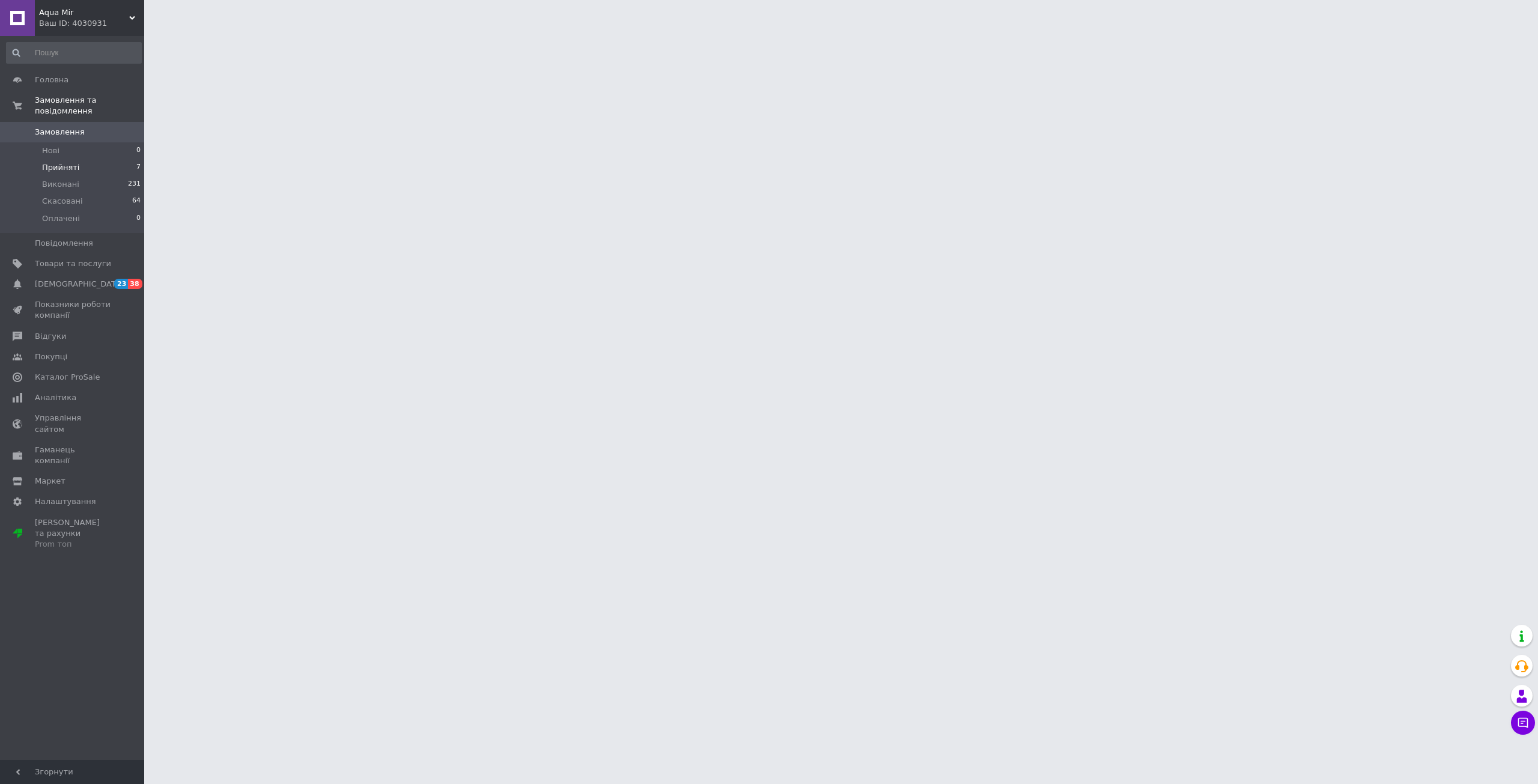
click at [70, 162] on span "Прийняті" at bounding box center [61, 168] width 37 height 11
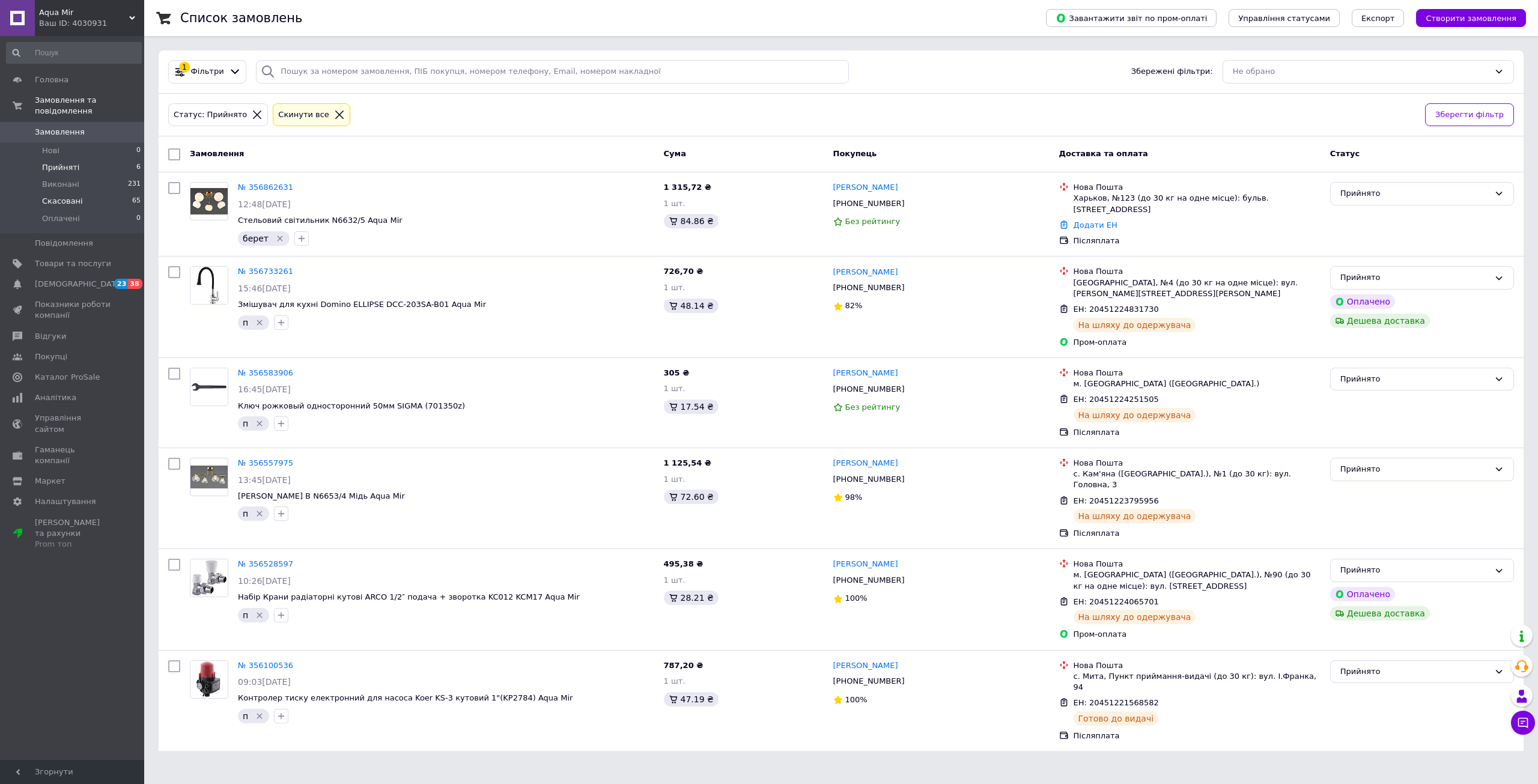
click at [64, 193] on li "Скасовані 65" at bounding box center [74, 201] width 148 height 17
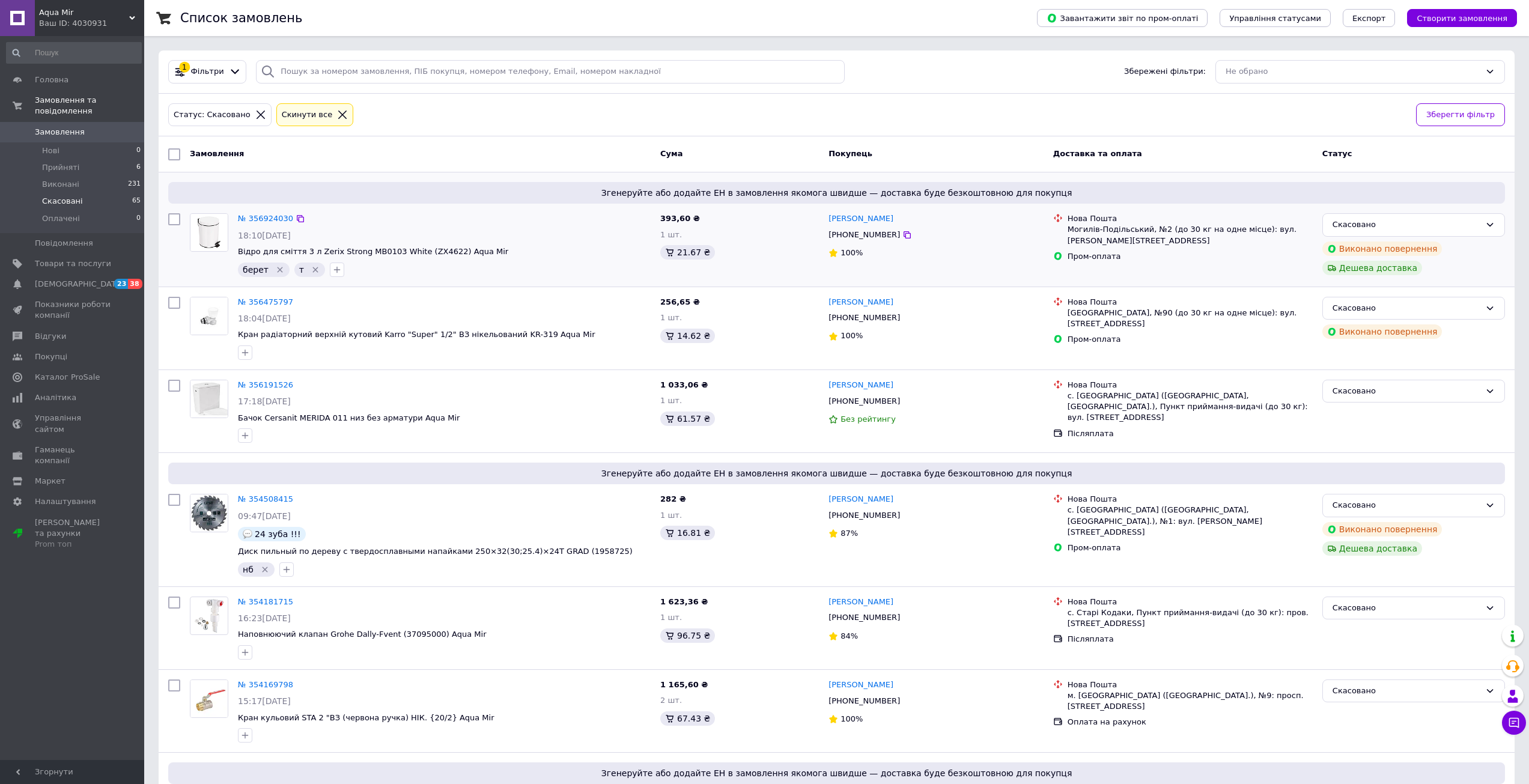
click at [313, 271] on icon "Видалити мітку" at bounding box center [315, 269] width 5 height 5
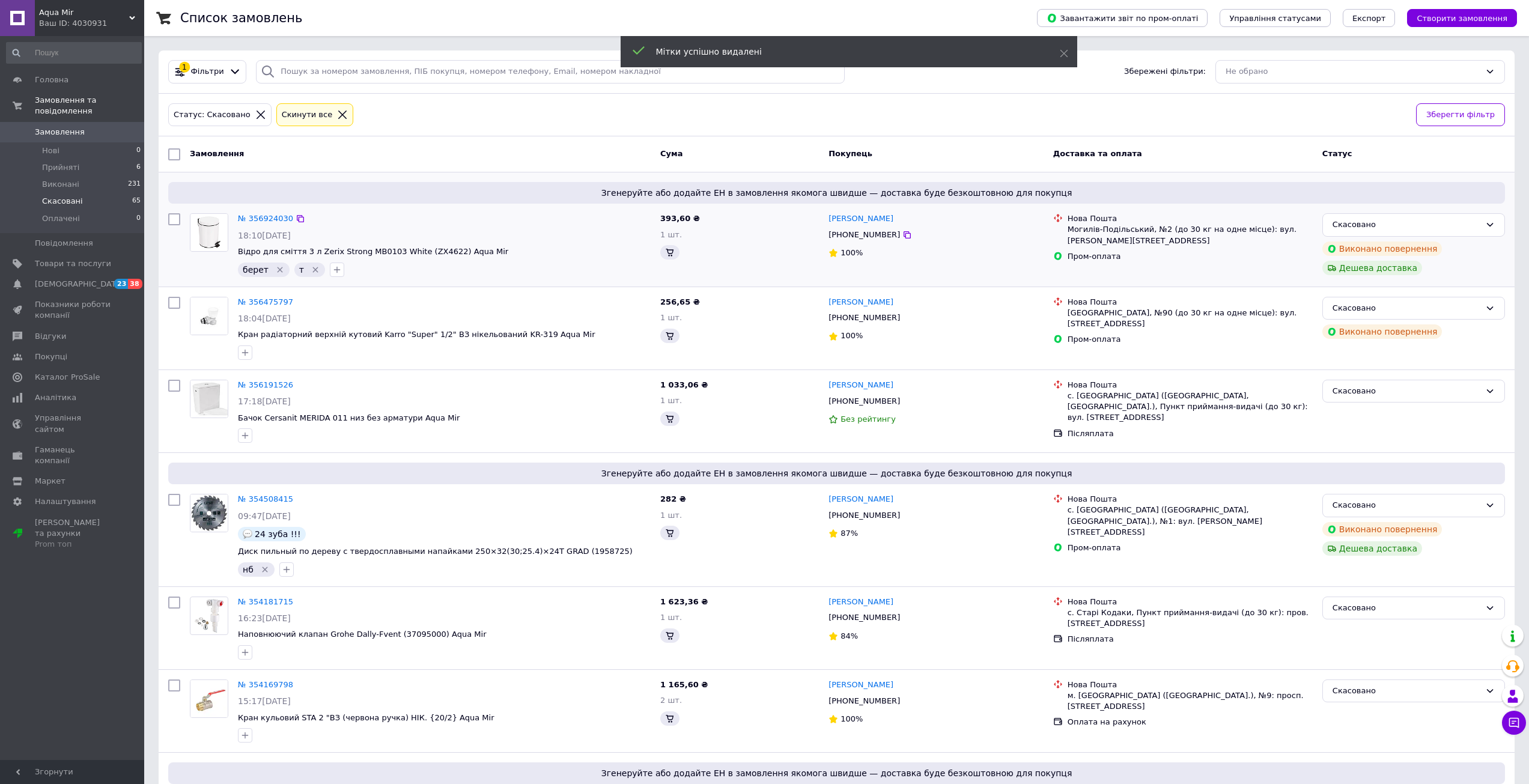
click at [278, 270] on icon "Видалити мітку" at bounding box center [280, 270] width 10 height 10
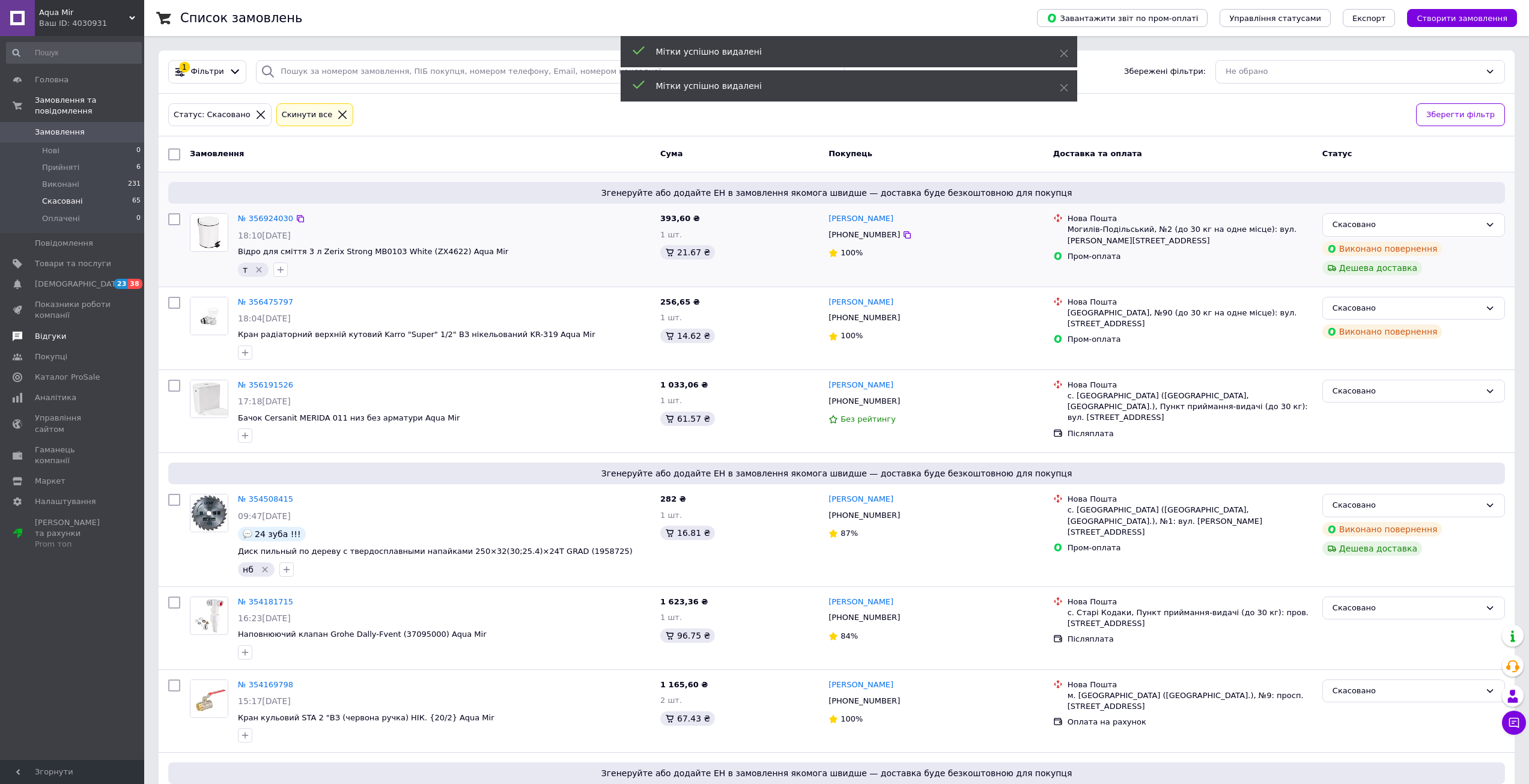
click at [63, 331] on span "Відгуки" at bounding box center [73, 337] width 76 height 11
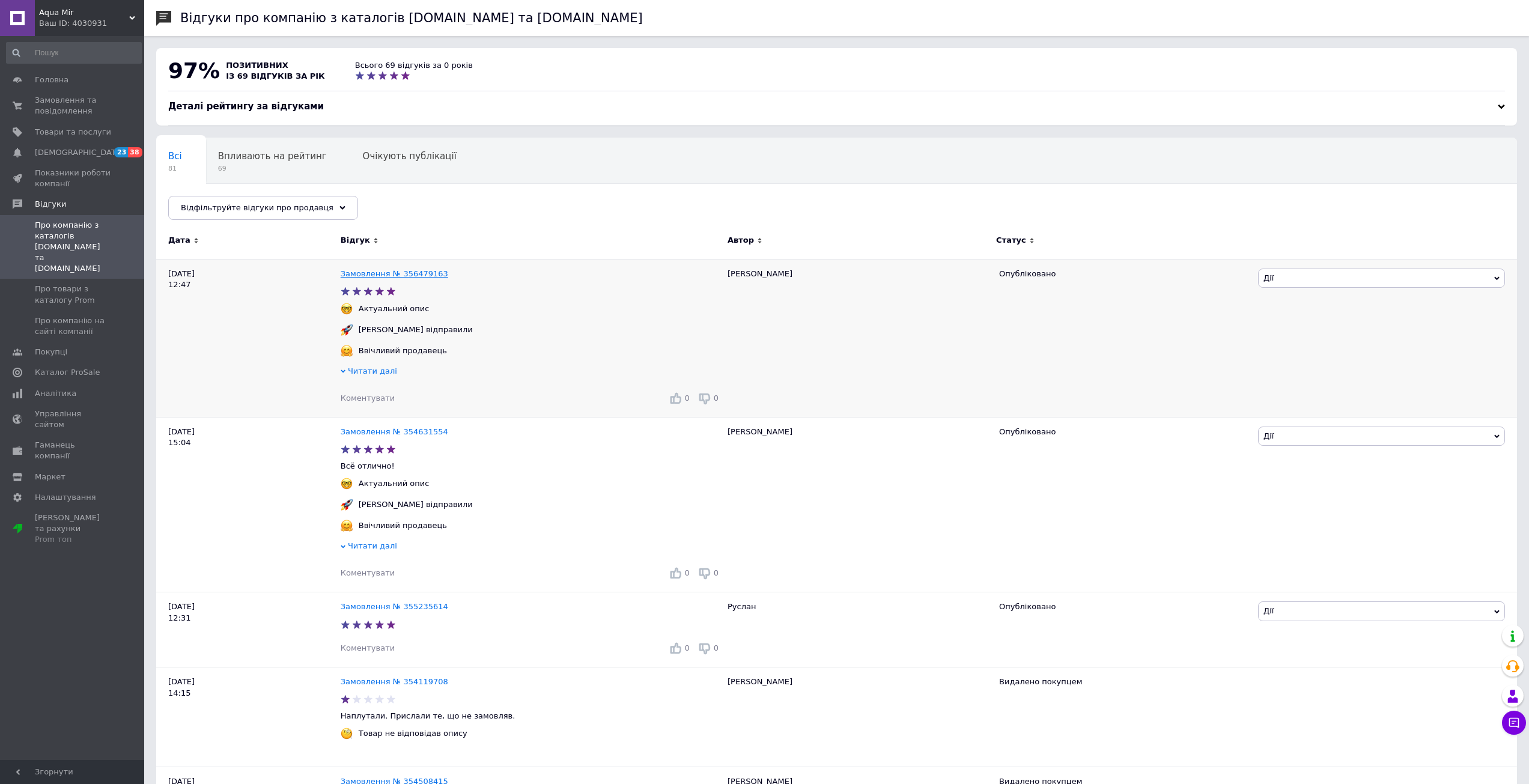
click at [394, 269] on link "Замовлення № 356479163" at bounding box center [394, 274] width 108 height 9
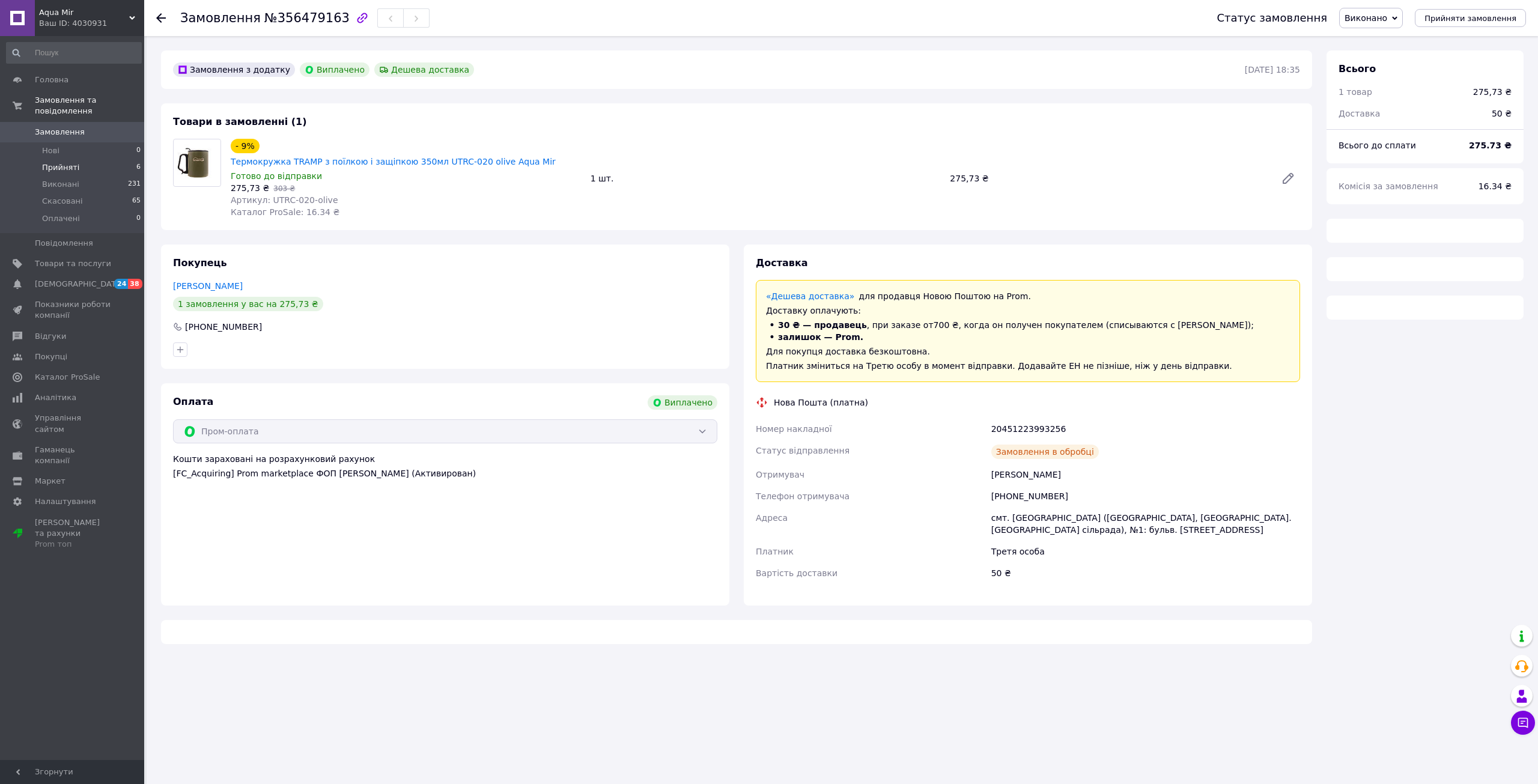
click at [57, 162] on span "Прийняті" at bounding box center [61, 168] width 37 height 11
